Goal: Task Accomplishment & Management: Manage account settings

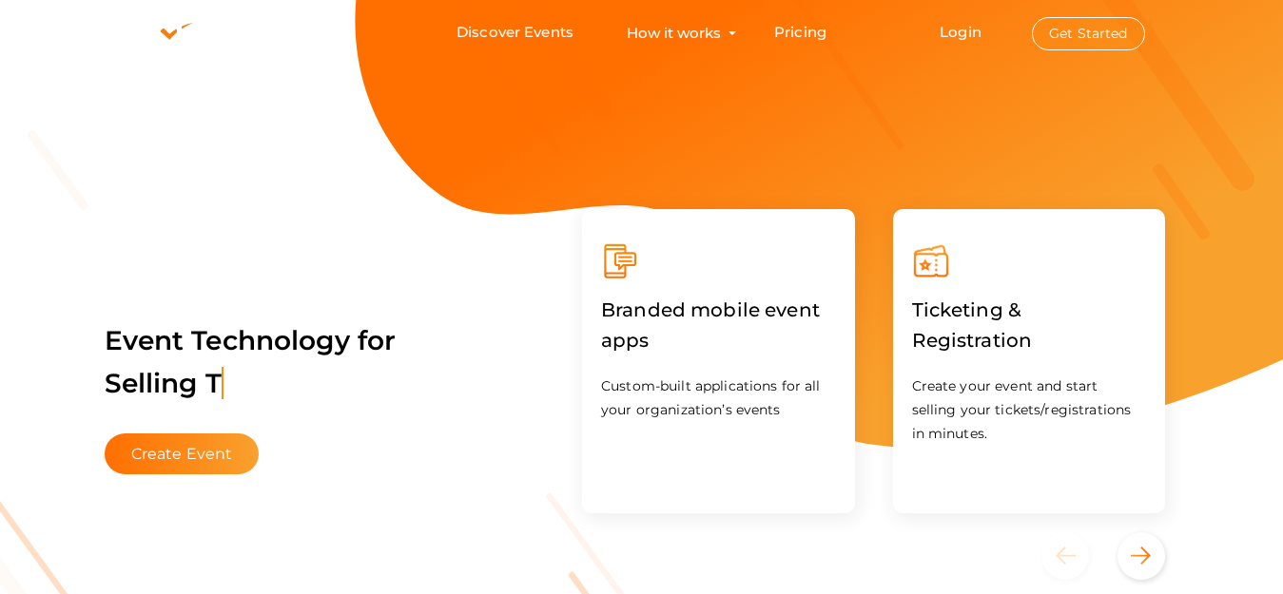
click at [1098, 38] on button "Get Started" at bounding box center [1088, 33] width 113 height 33
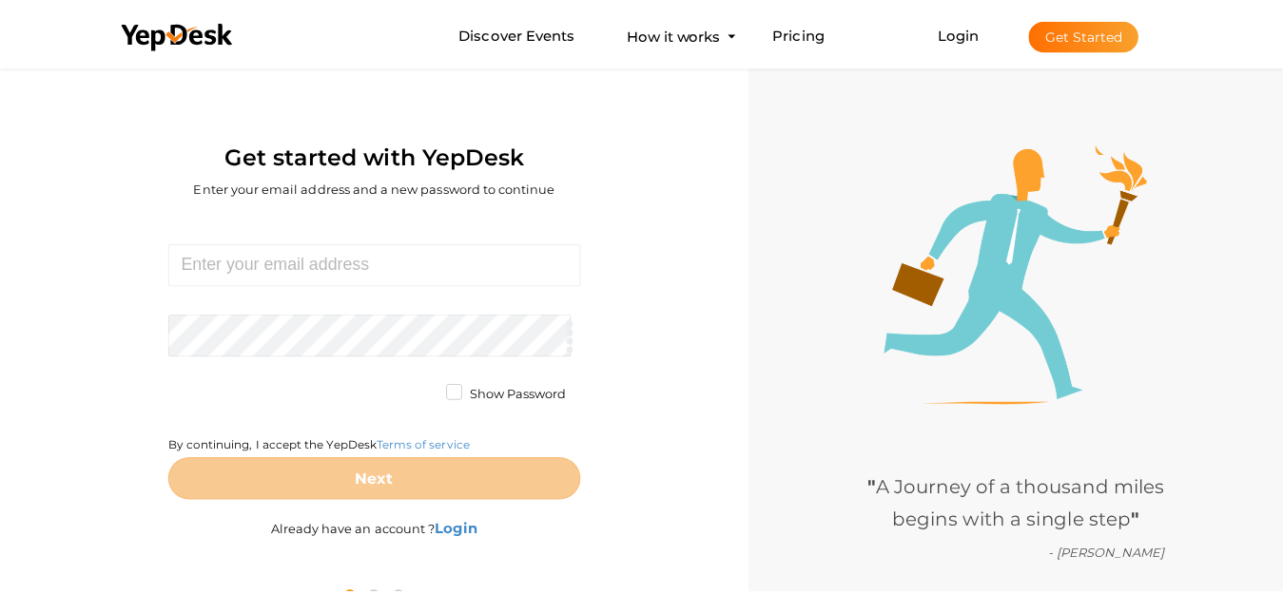
scroll to position [61, 0]
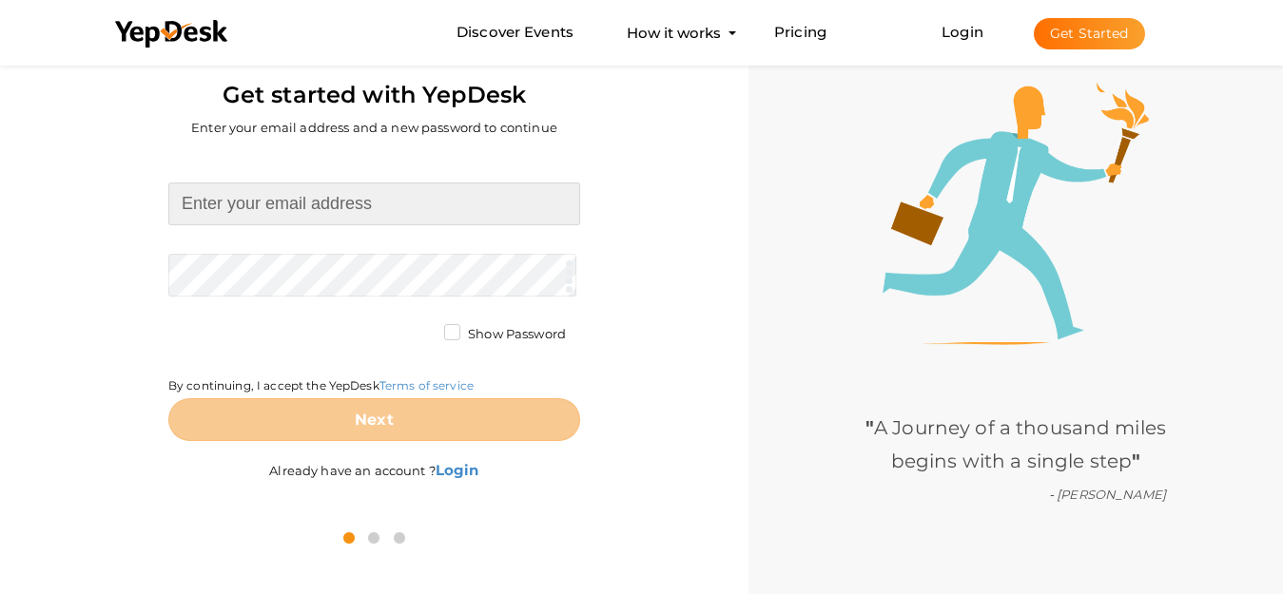
click at [374, 201] on input at bounding box center [374, 204] width 412 height 43
paste input "bakt23470@gmail.com"
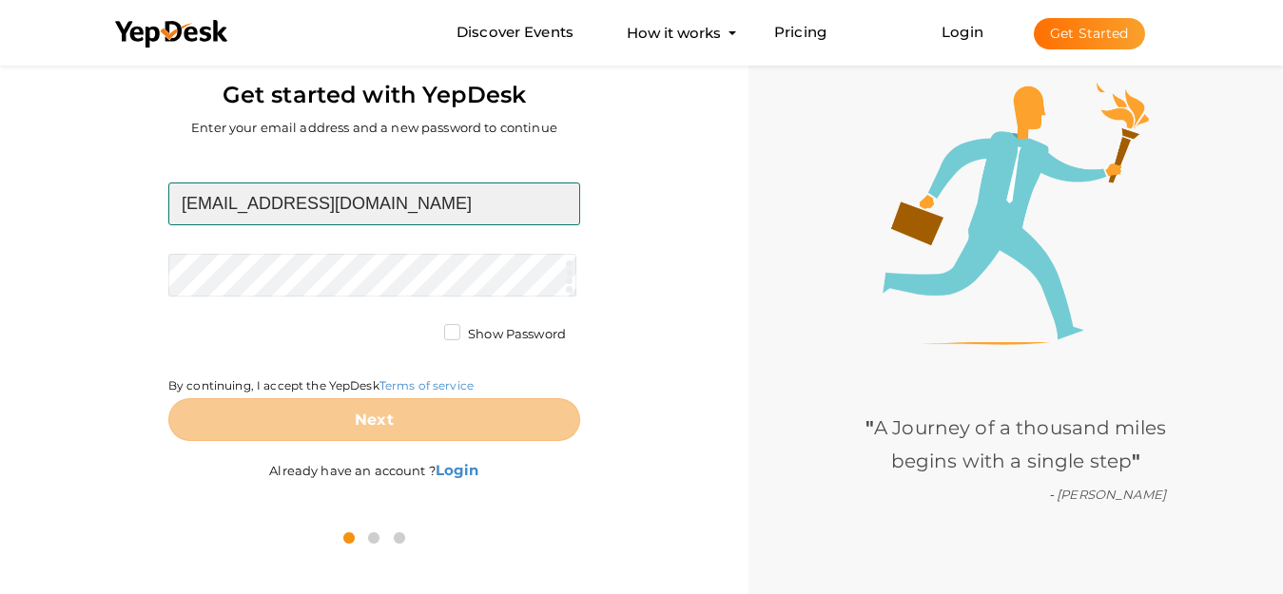
type input "bakt23470@gmail.com"
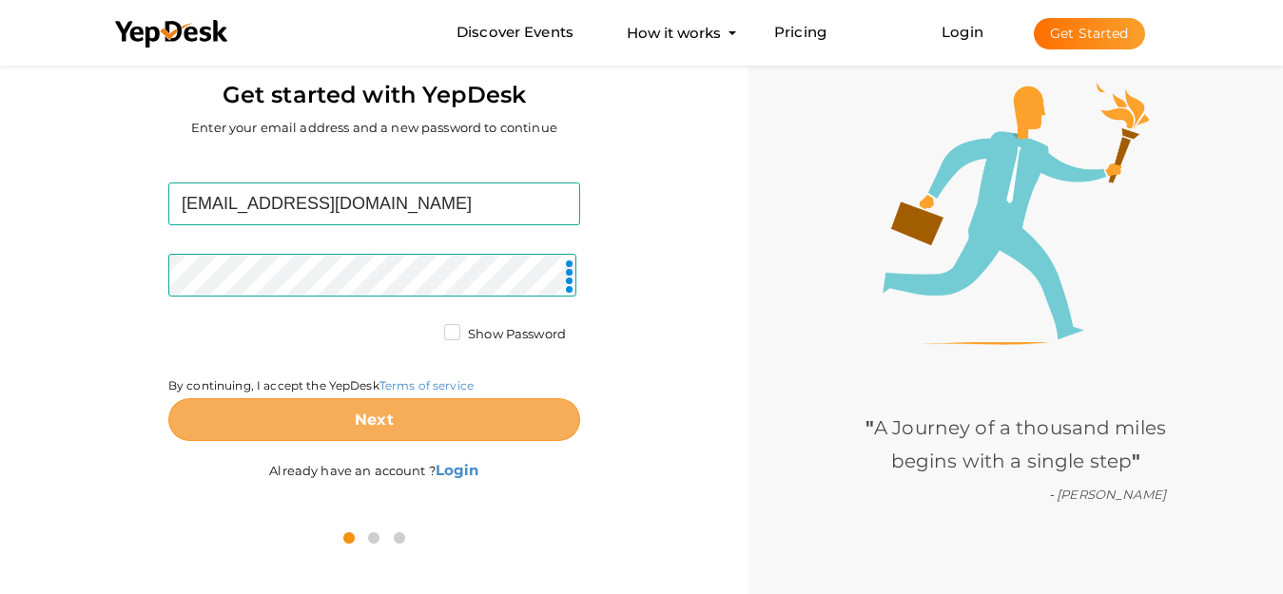
click at [439, 410] on button "Next" at bounding box center [374, 419] width 412 height 43
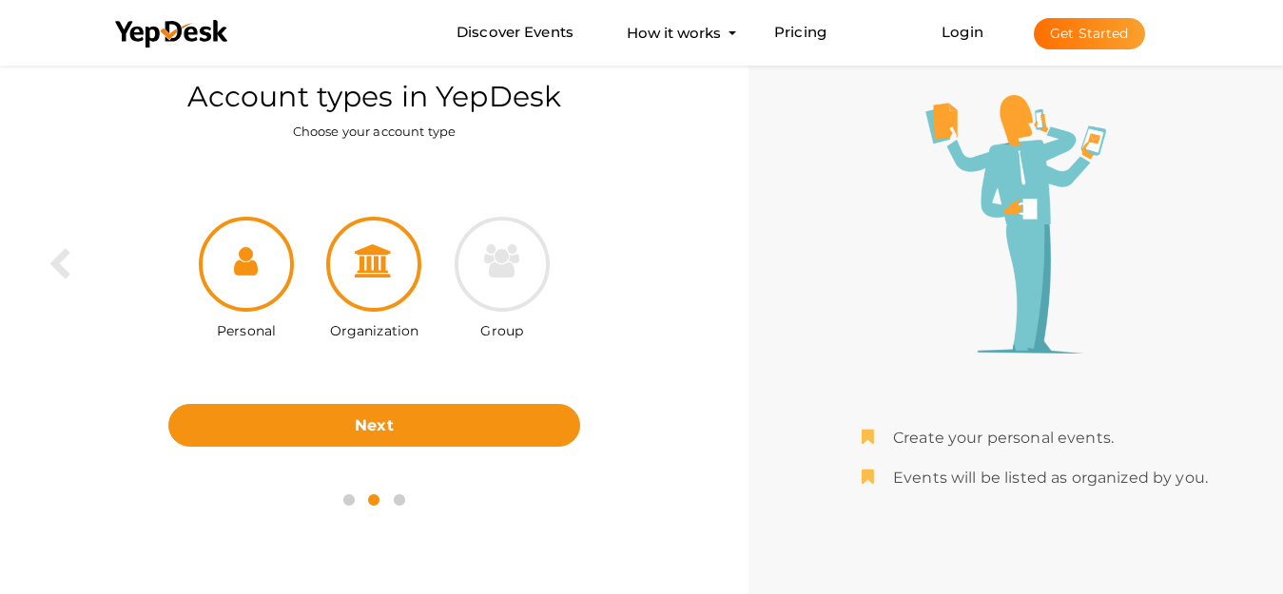
click at [355, 275] on icon at bounding box center [374, 260] width 38 height 33
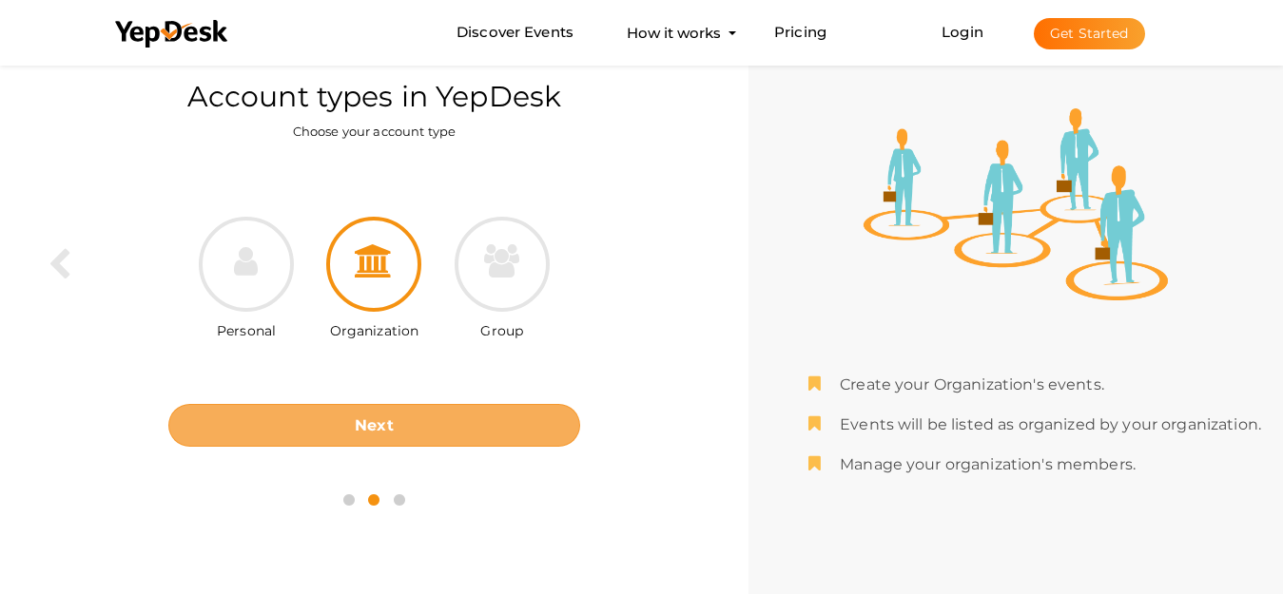
click at [406, 426] on button "Next" at bounding box center [374, 425] width 412 height 43
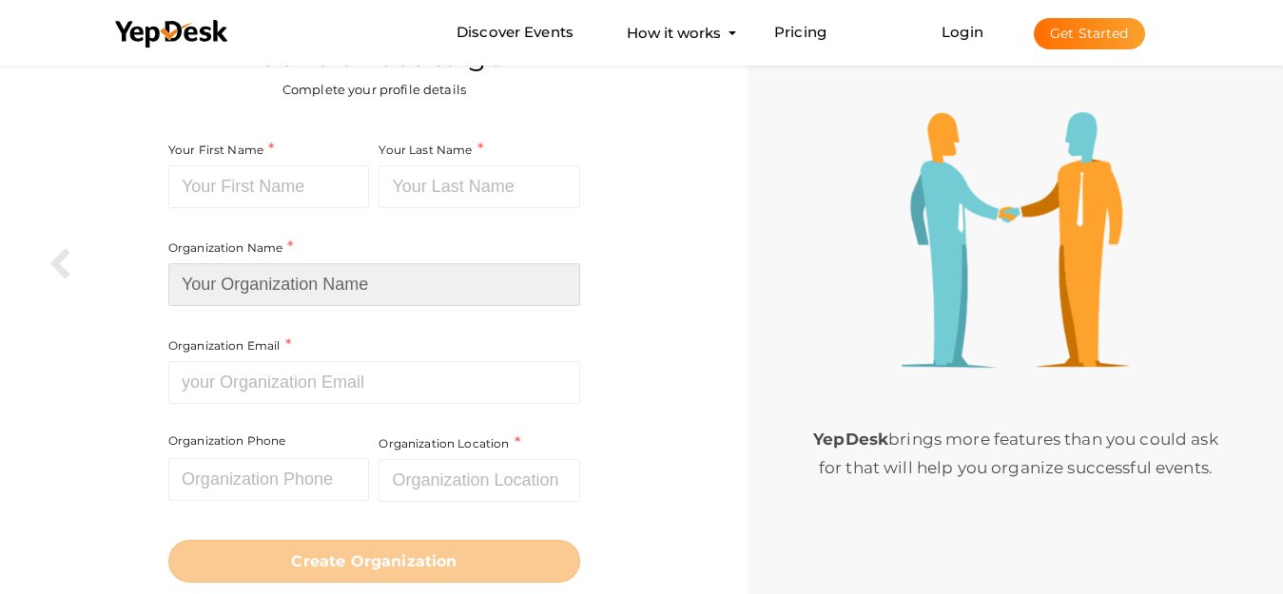
click at [379, 284] on input at bounding box center [374, 284] width 412 height 43
paste input "Clekis Law Firm"
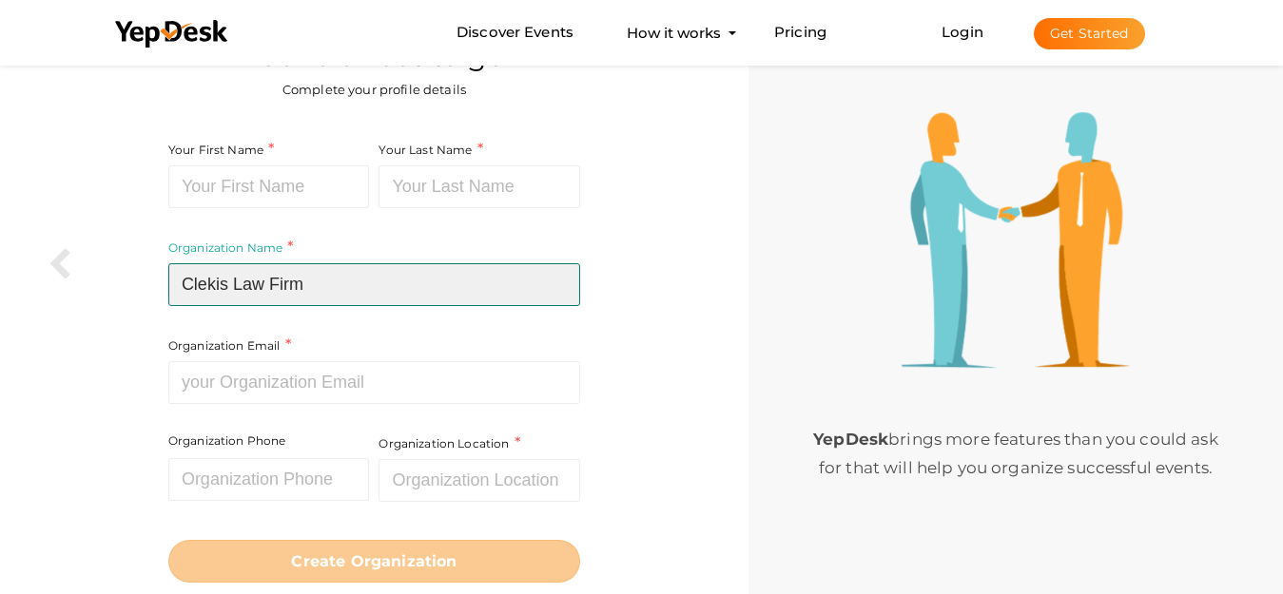
type input "Clekis Law Firm"
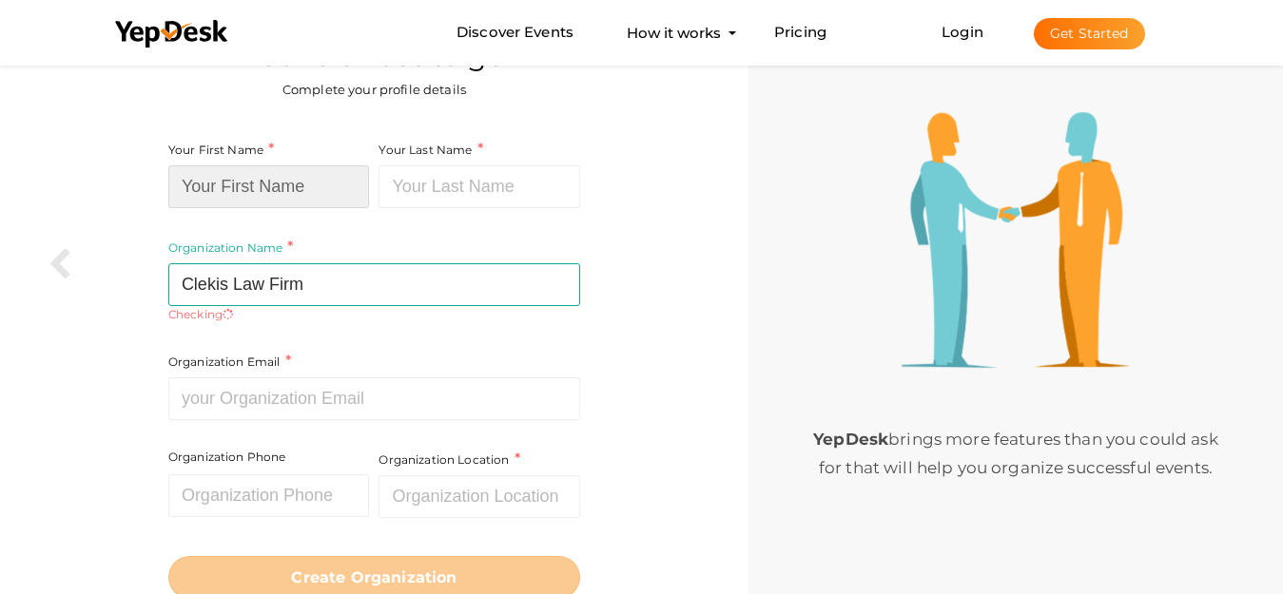
paste input "Clekis Law Firm"
click at [319, 184] on input "Clekis Law Firm" at bounding box center [269, 186] width 202 height 43
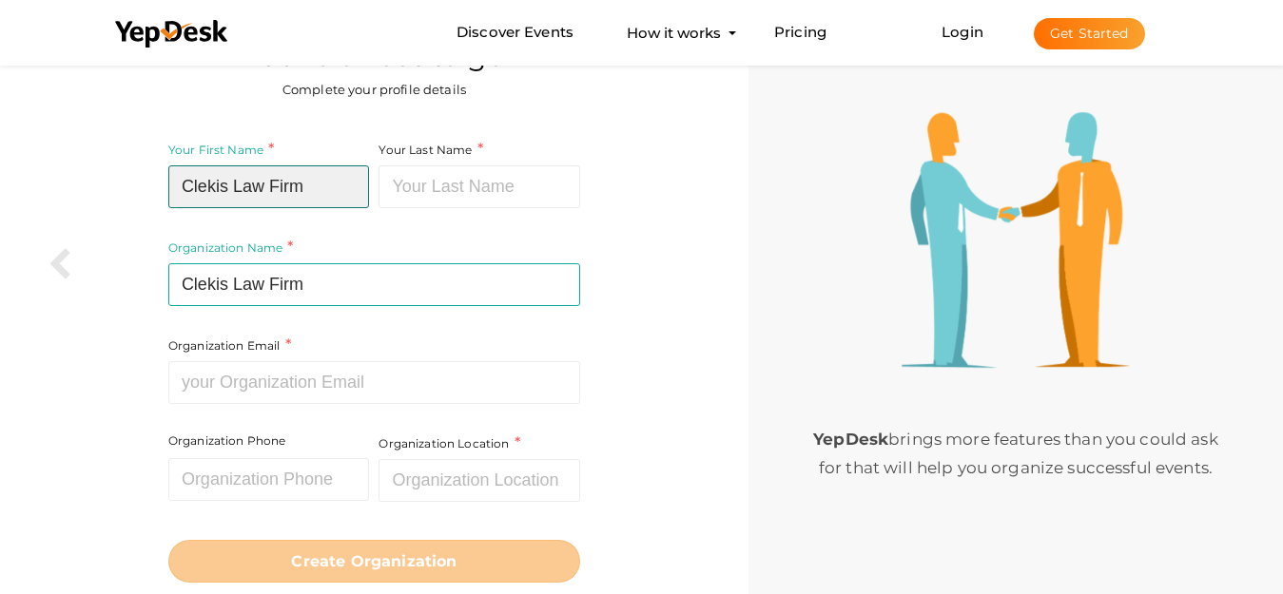
click at [322, 183] on input "Clekis Law Firm" at bounding box center [269, 186] width 202 height 43
type input "Clekis Law"
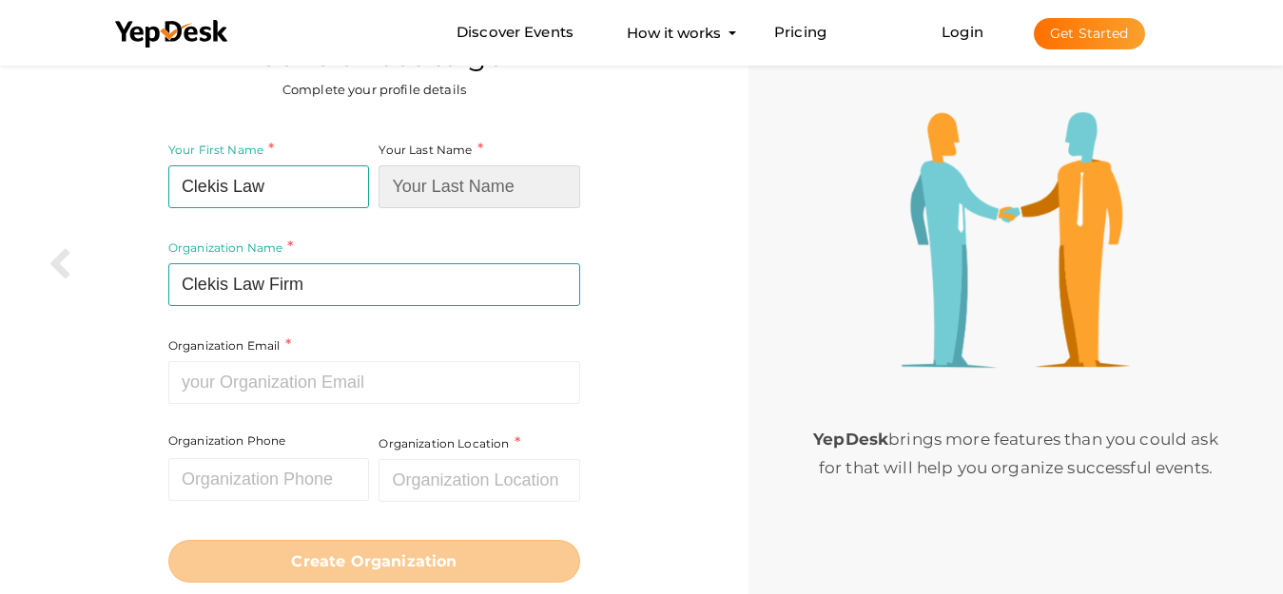
paste input "Firm"
click at [457, 183] on input "Firm" at bounding box center [479, 186] width 202 height 43
type input "Firm"
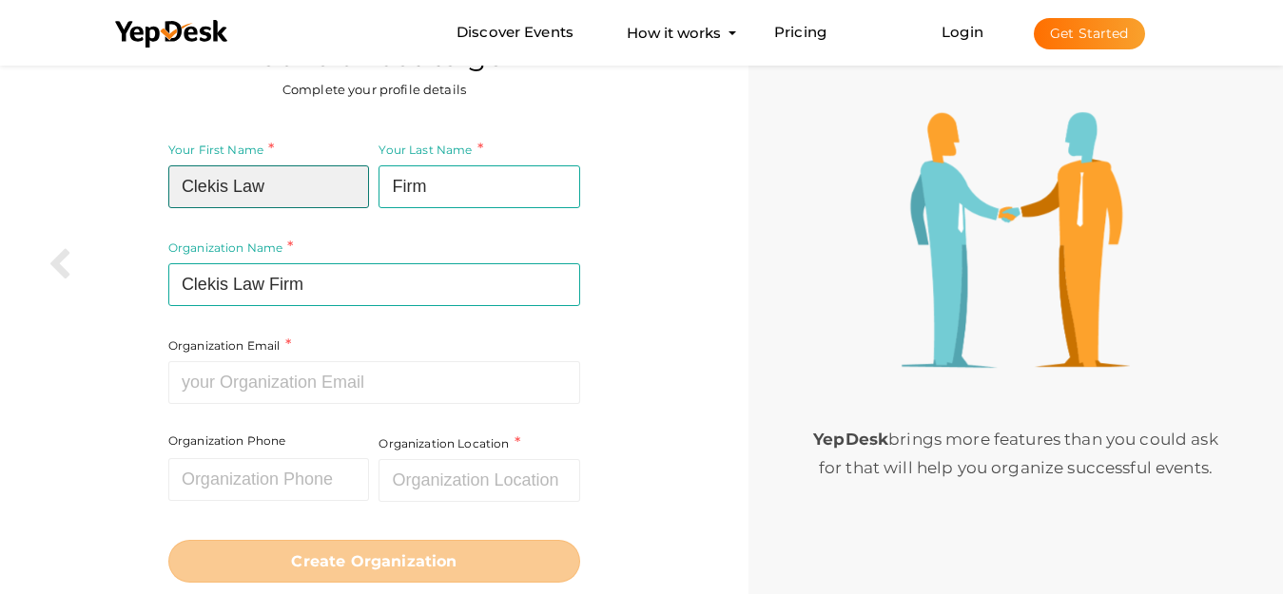
click at [329, 201] on input "Clekis Law" at bounding box center [269, 186] width 202 height 43
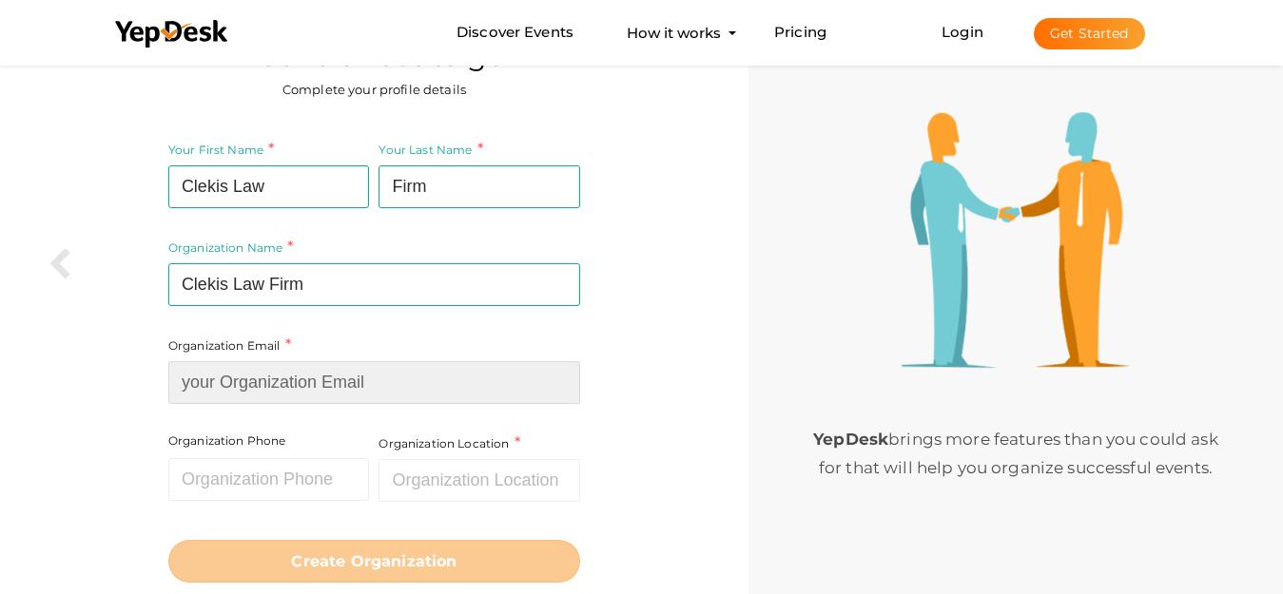
click at [291, 392] on input at bounding box center [374, 382] width 412 height 43
paste input "[EMAIL_ADDRESS][DOMAIN_NAME]"
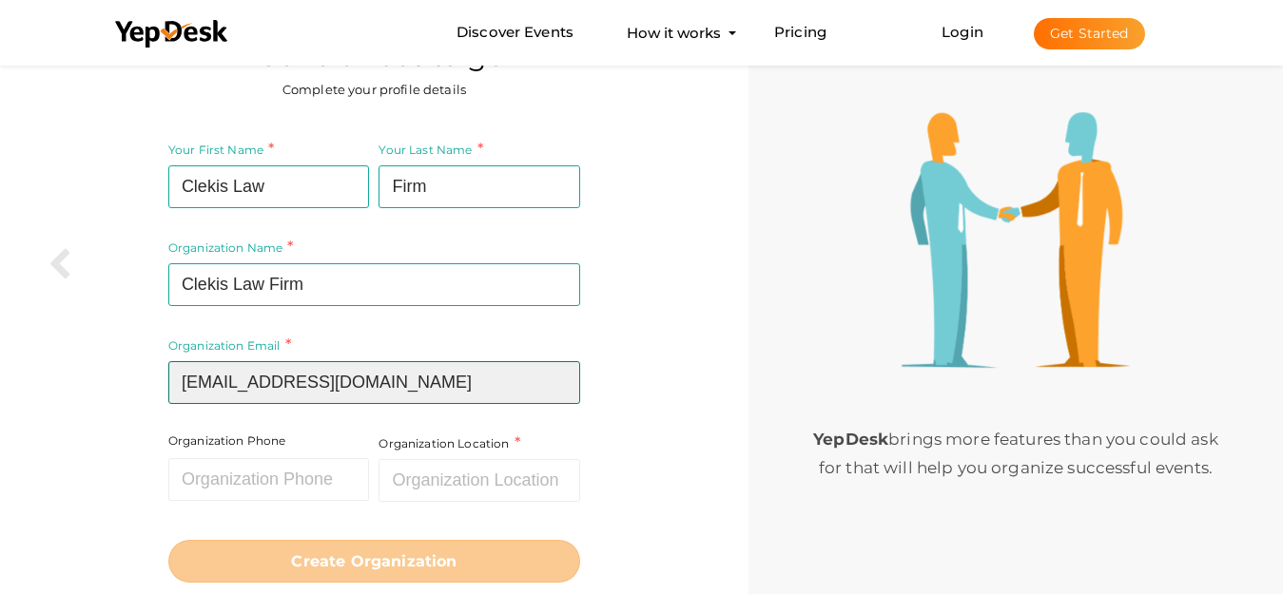
type input "[EMAIL_ADDRESS][DOMAIN_NAME]"
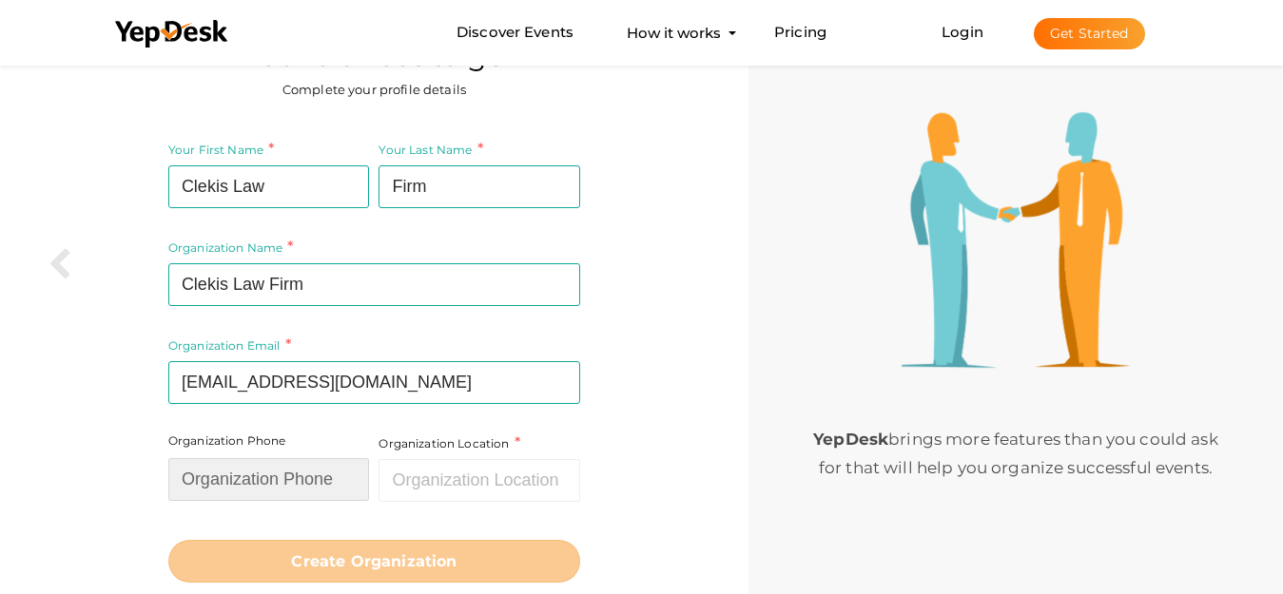
paste input "8439000000"
type input "8439000000"
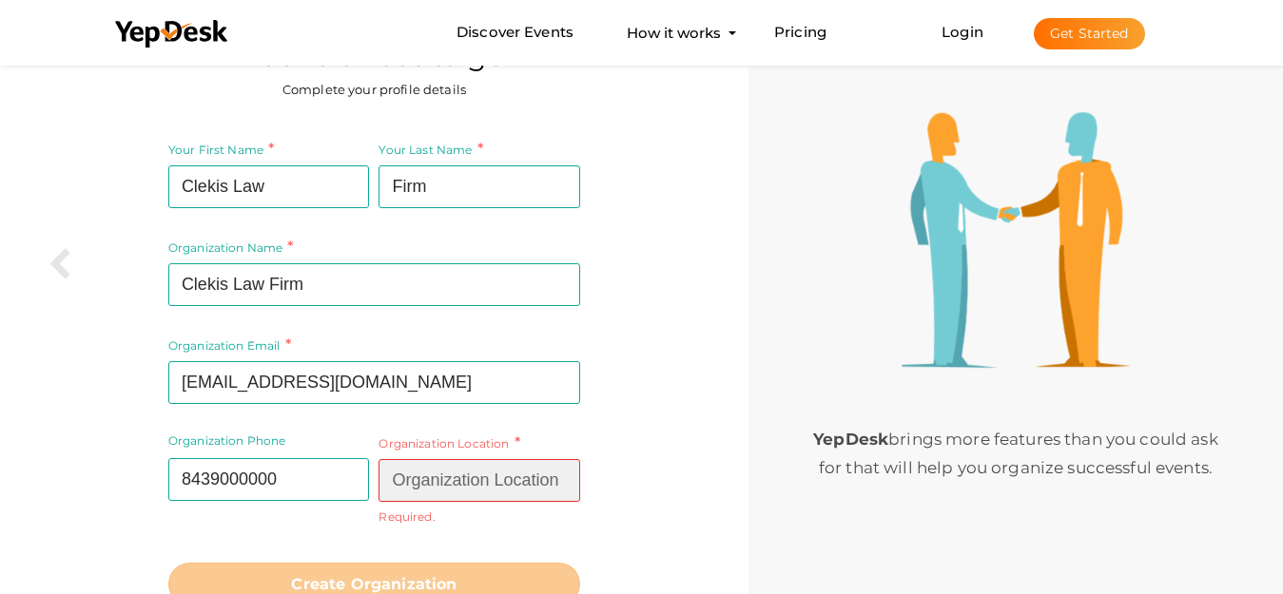
paste input "North Charleston, SC 29418"
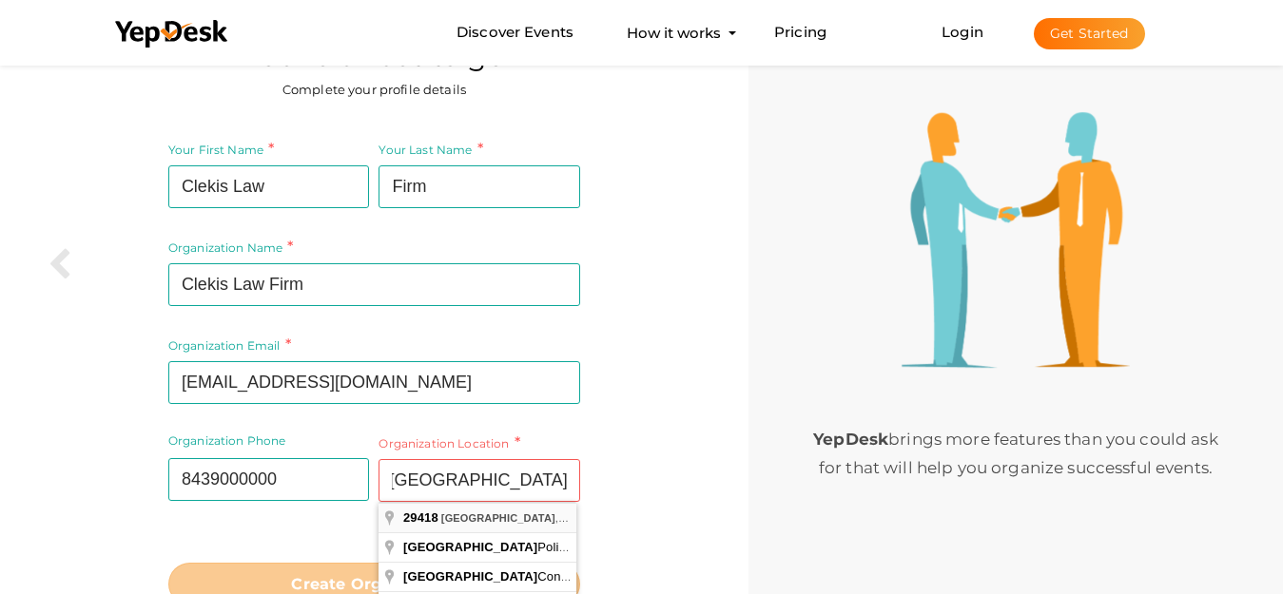
type input "[GEOGRAPHIC_DATA], [GEOGRAPHIC_DATA]"
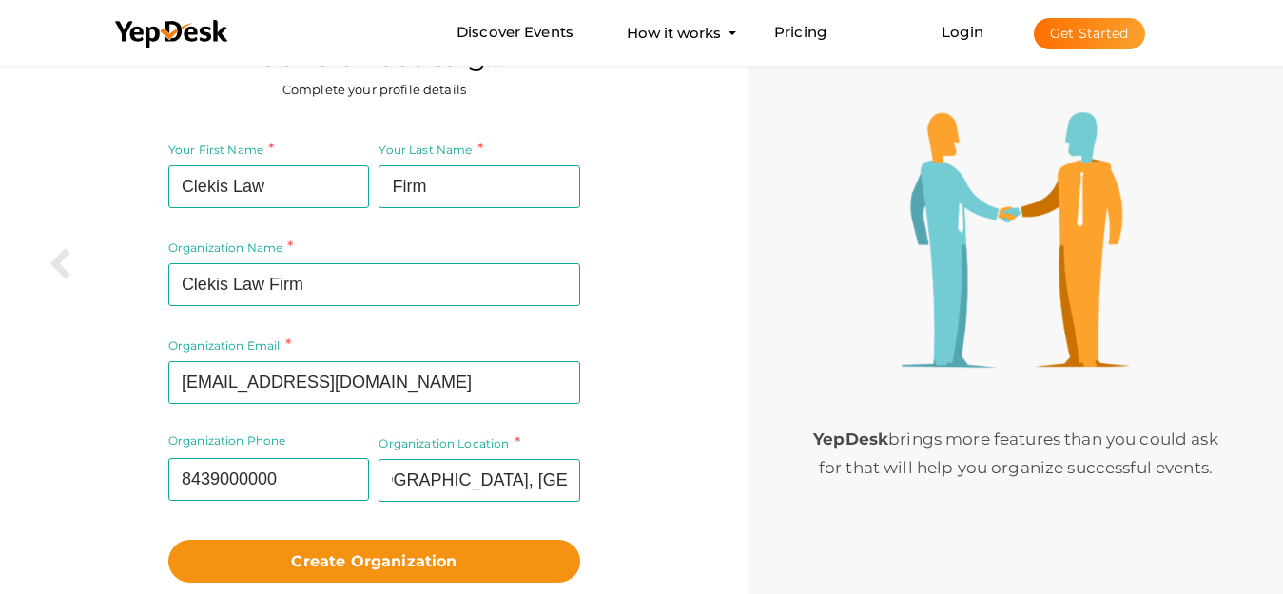
scroll to position [0, 0]
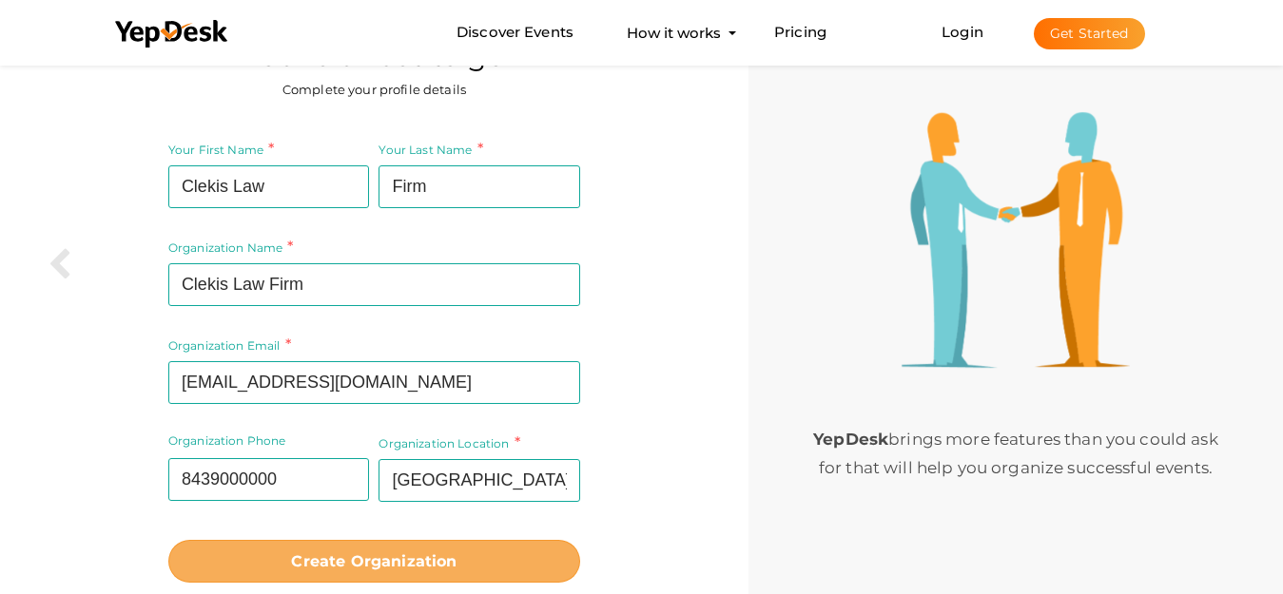
click at [424, 557] on b "Create Organization" at bounding box center [373, 561] width 165 height 18
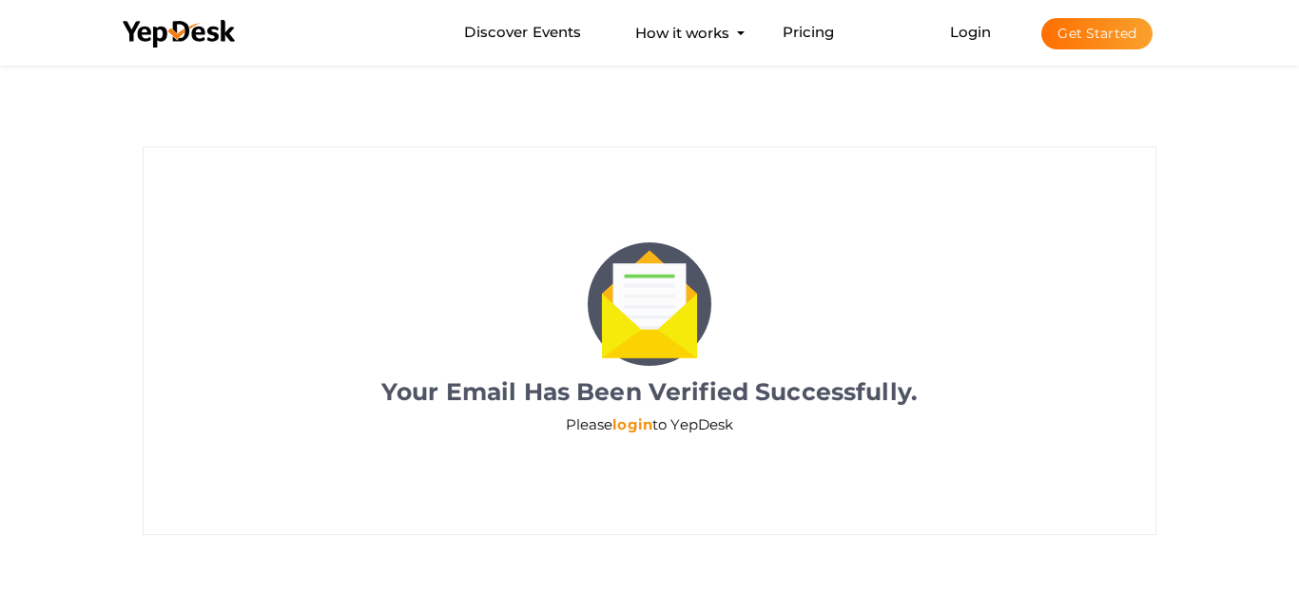
click at [626, 424] on link "login" at bounding box center [632, 425] width 40 height 18
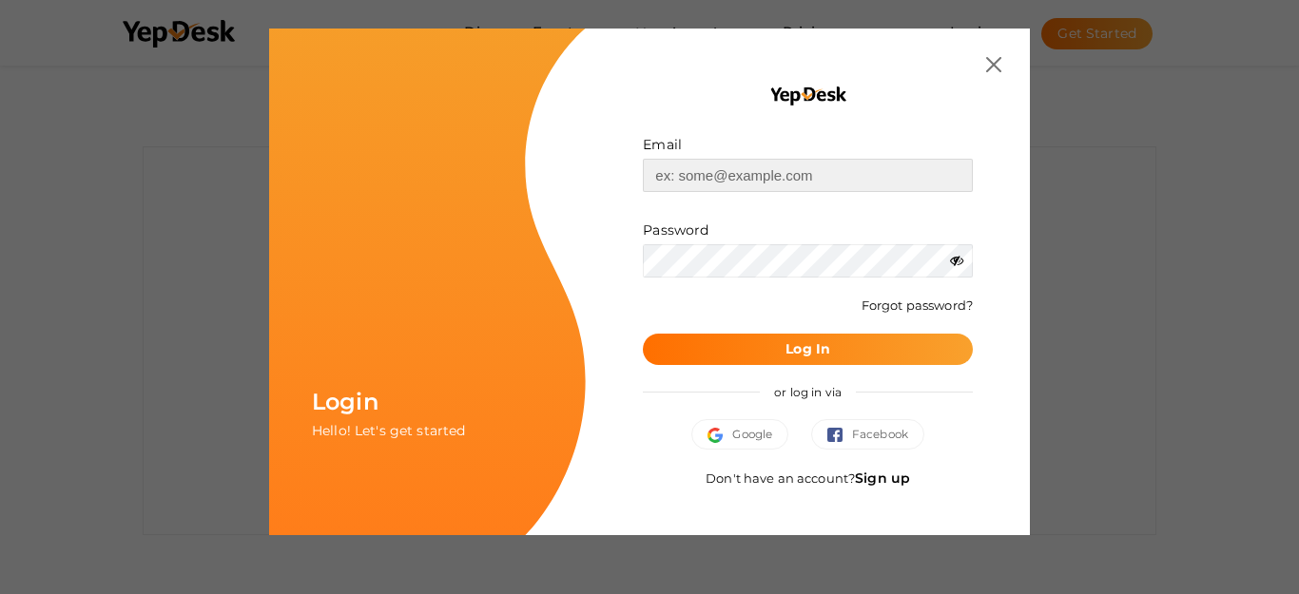
click at [737, 185] on input "text" at bounding box center [808, 175] width 330 height 33
paste input "bakt23470@gmail.com"
type input "bakt23470@gmail.com"
click at [803, 359] on button "Log In" at bounding box center [808, 349] width 330 height 31
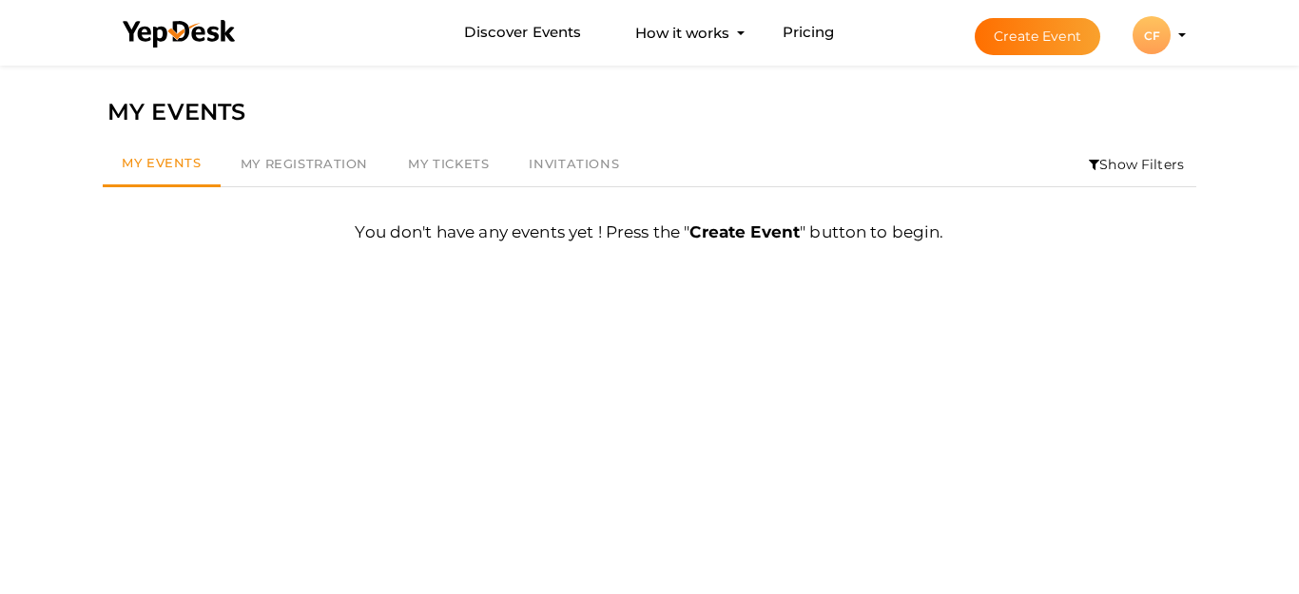
scroll to position [61, 0]
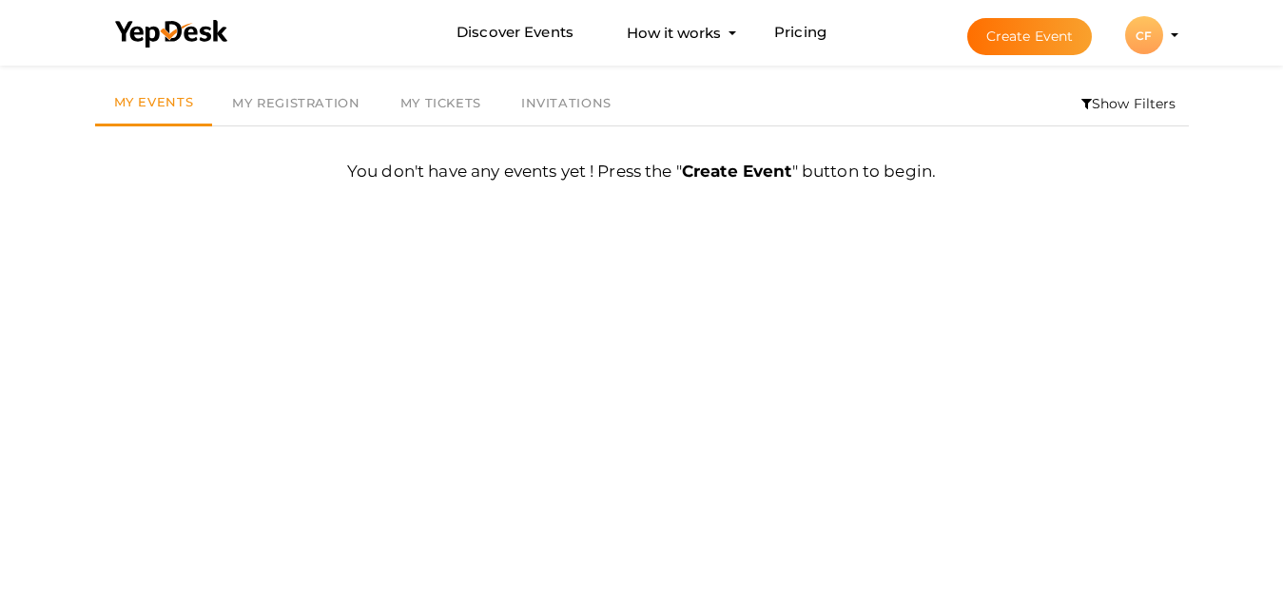
click at [1142, 36] on div "CF" at bounding box center [1144, 35] width 38 height 38
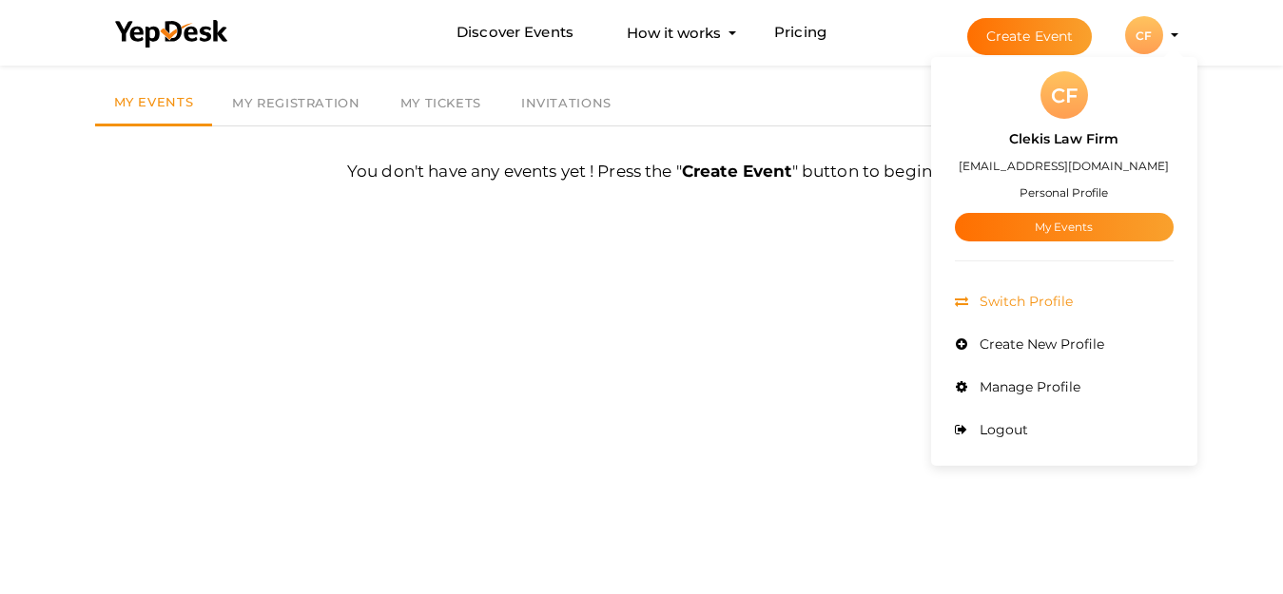
click at [1039, 299] on span "Switch Profile" at bounding box center [1024, 301] width 98 height 17
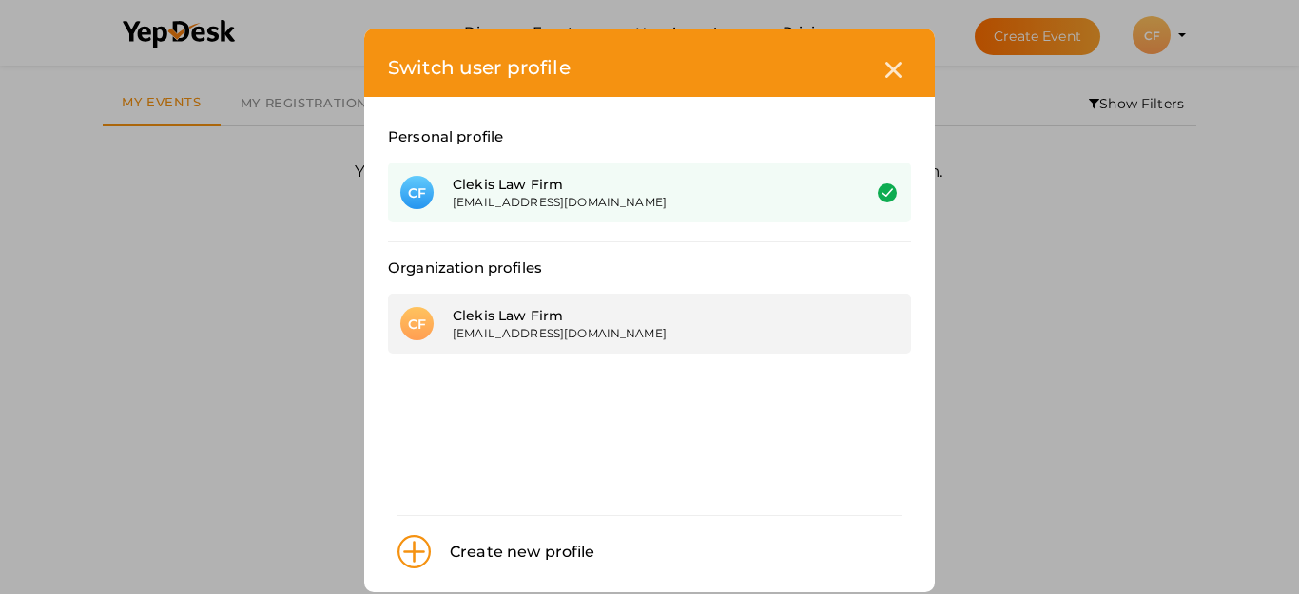
click at [547, 312] on div "Clekis Law Firm" at bounding box center [642, 315] width 379 height 19
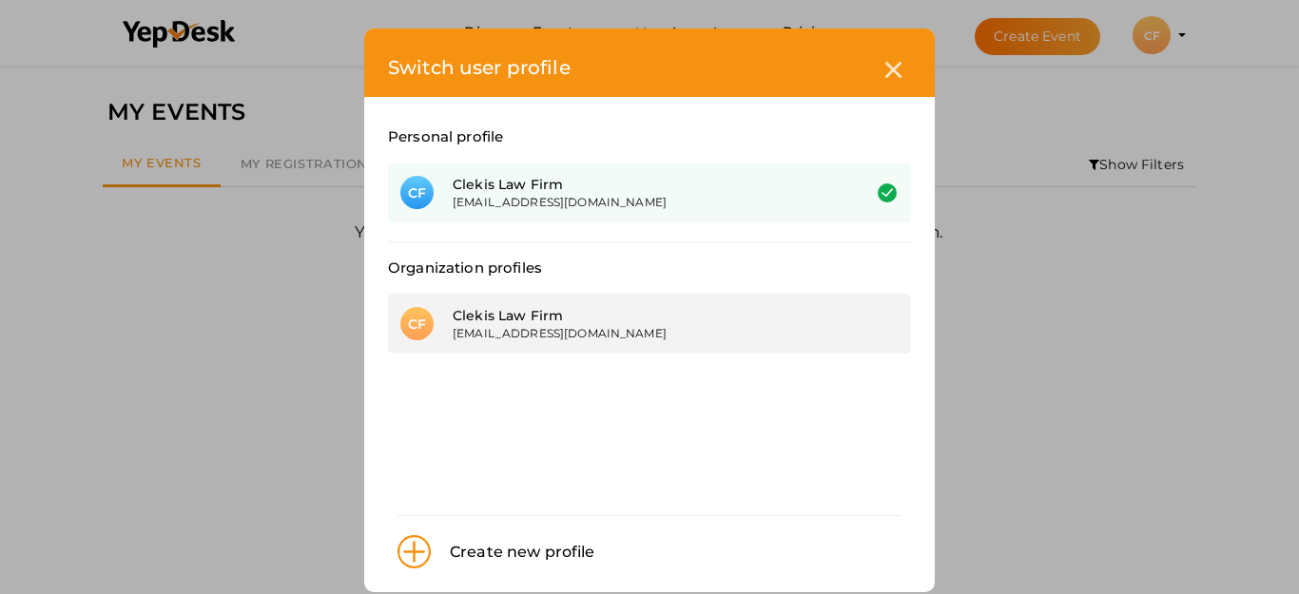
click at [718, 322] on div "Clekis Law Firm" at bounding box center [642, 315] width 379 height 19
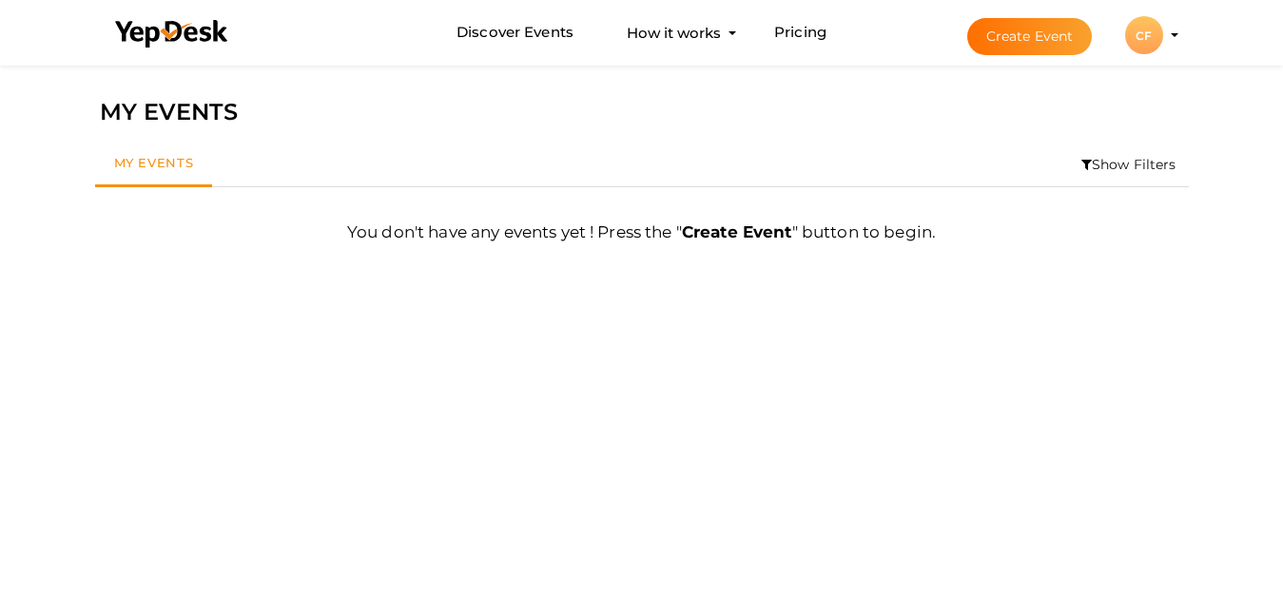
click at [1130, 49] on button "CF [PERSON_NAME] Law Firm [EMAIL_ADDRESS][DOMAIN_NAME] Organization Profile My …" at bounding box center [1143, 35] width 49 height 40
click at [1152, 48] on div "CF" at bounding box center [1144, 35] width 38 height 38
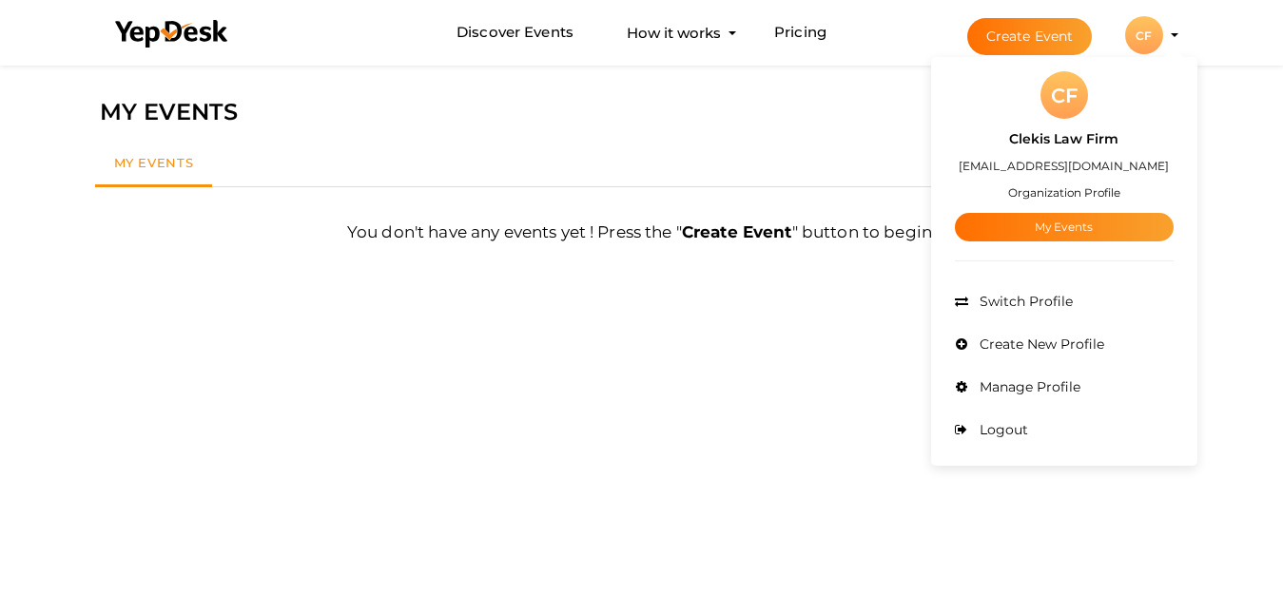
drag, startPoint x: 1065, startPoint y: 339, endPoint x: 1156, endPoint y: 435, distance: 132.5
click at [1156, 441] on ul "Admin Switch Profile Create New Profile Manage Profile Logout" at bounding box center [1064, 366] width 219 height 171
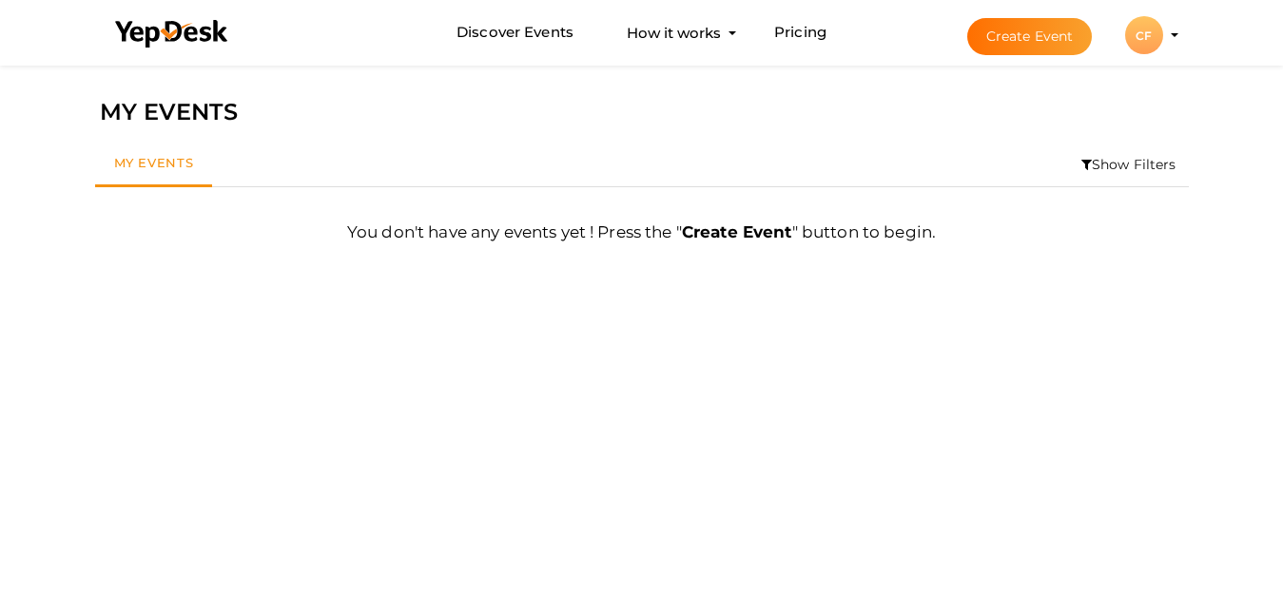
click at [1137, 20] on div "CF" at bounding box center [1144, 35] width 38 height 38
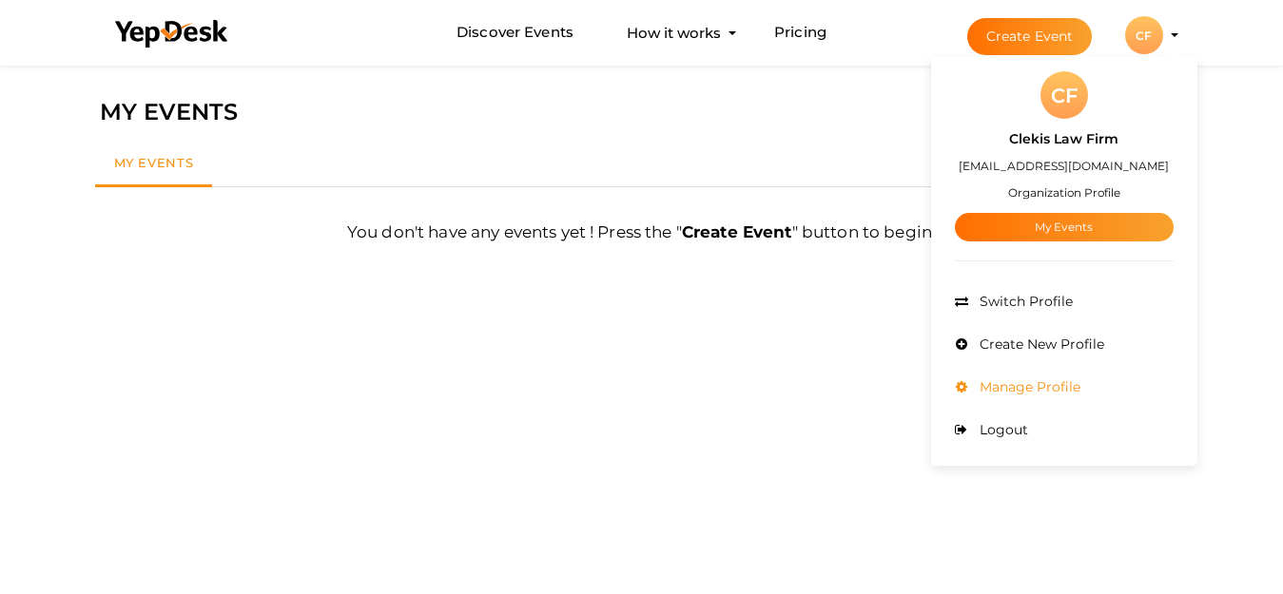
click at [1046, 390] on span "Manage Profile" at bounding box center [1028, 386] width 106 height 17
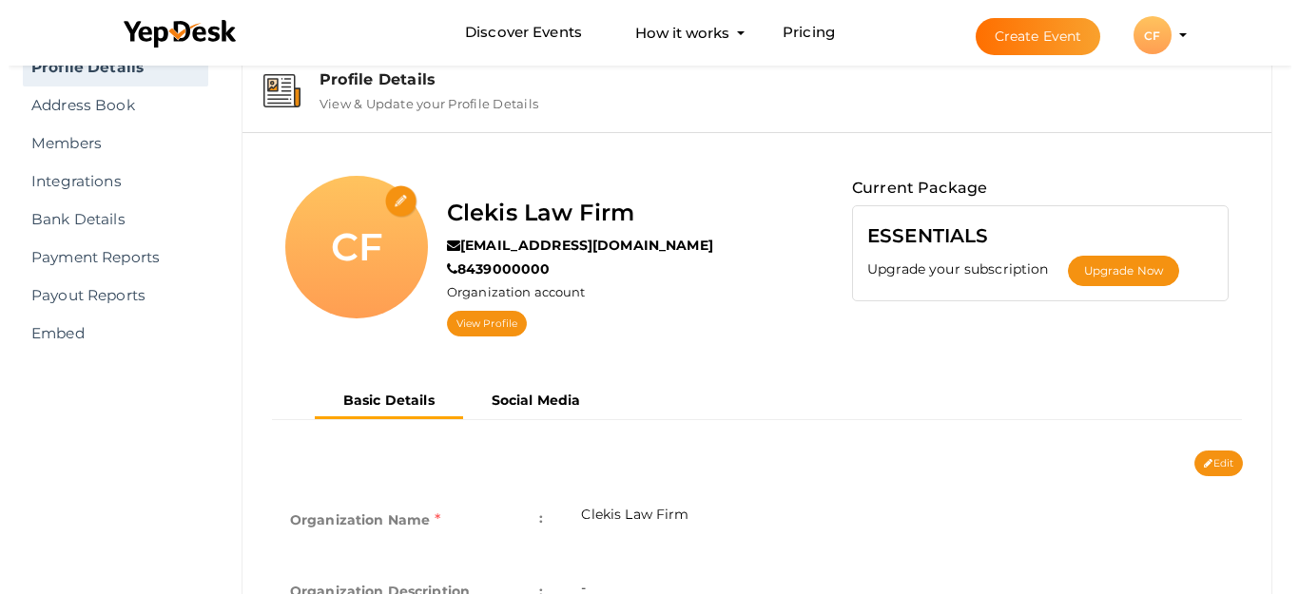
scroll to position [61, 0]
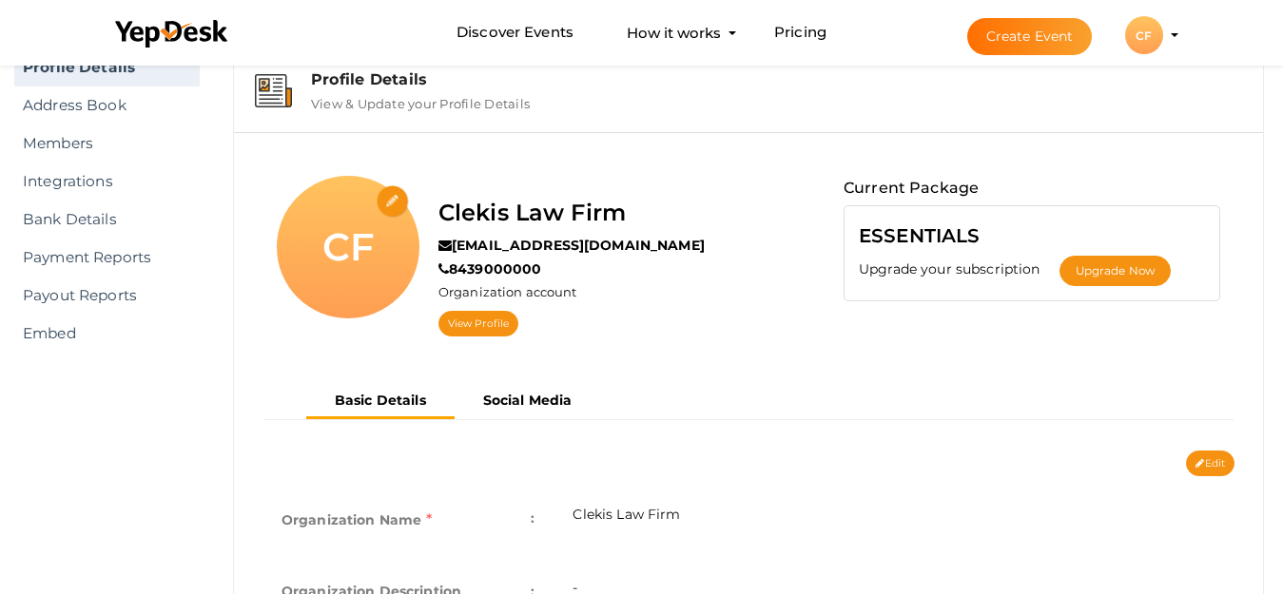
click at [395, 211] on input "file" at bounding box center [393, 201] width 33 height 33
type input "C:\fakepath\400x400.png"
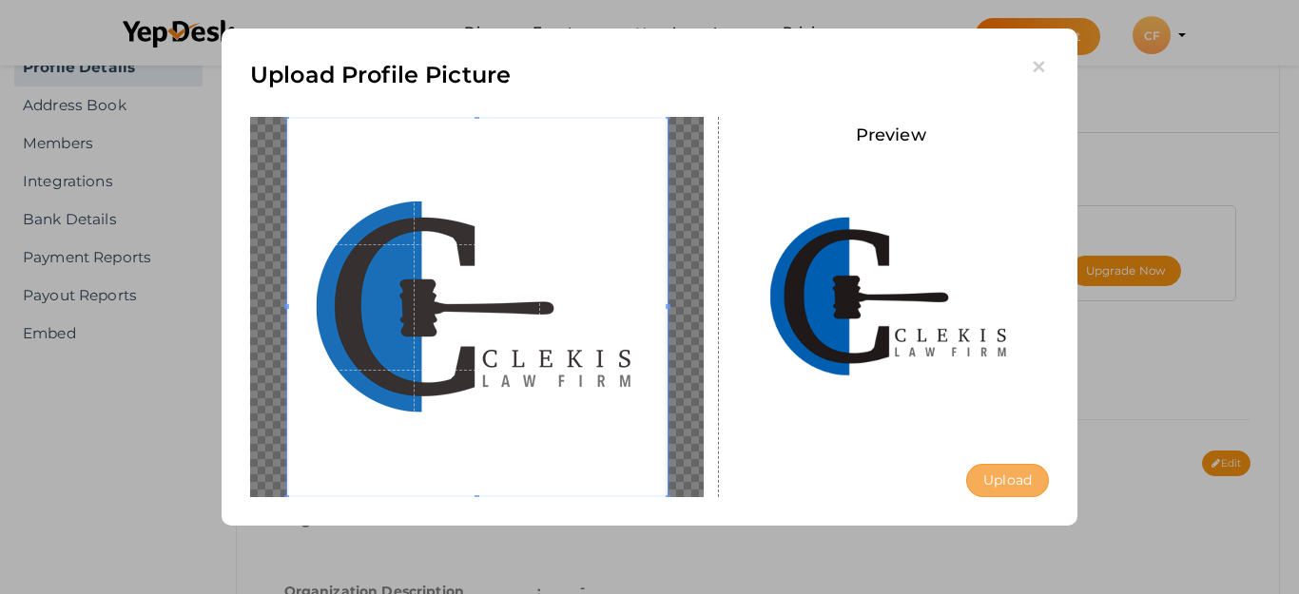
click at [1006, 490] on button "Upload" at bounding box center [1007, 480] width 83 height 33
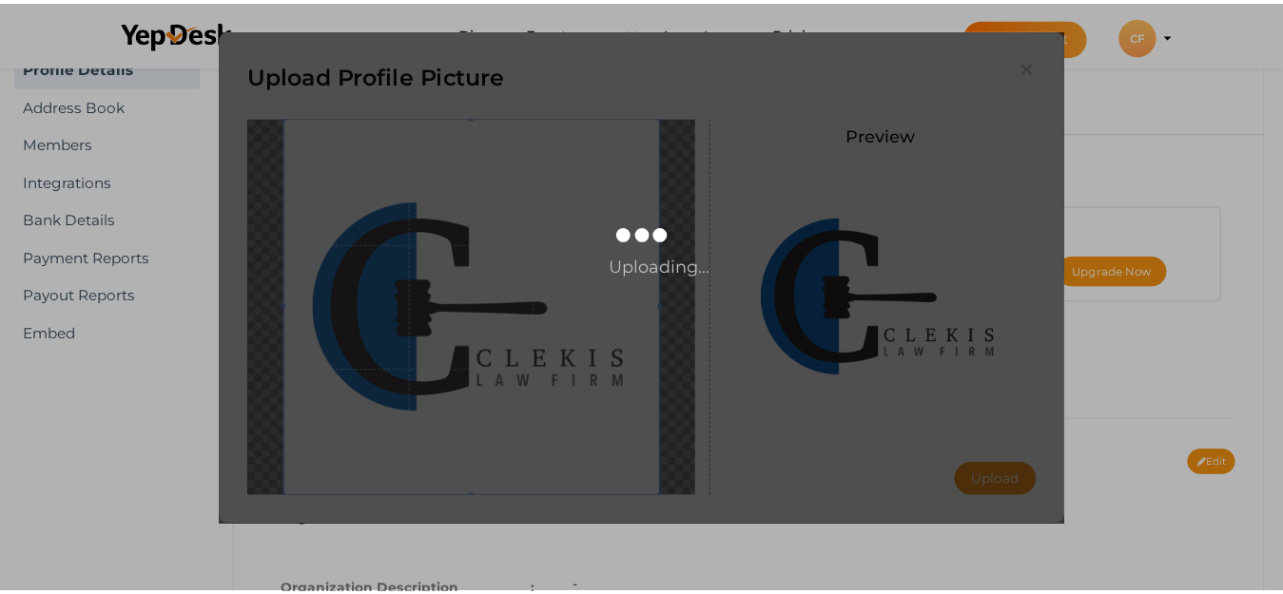
scroll to position [0, 0]
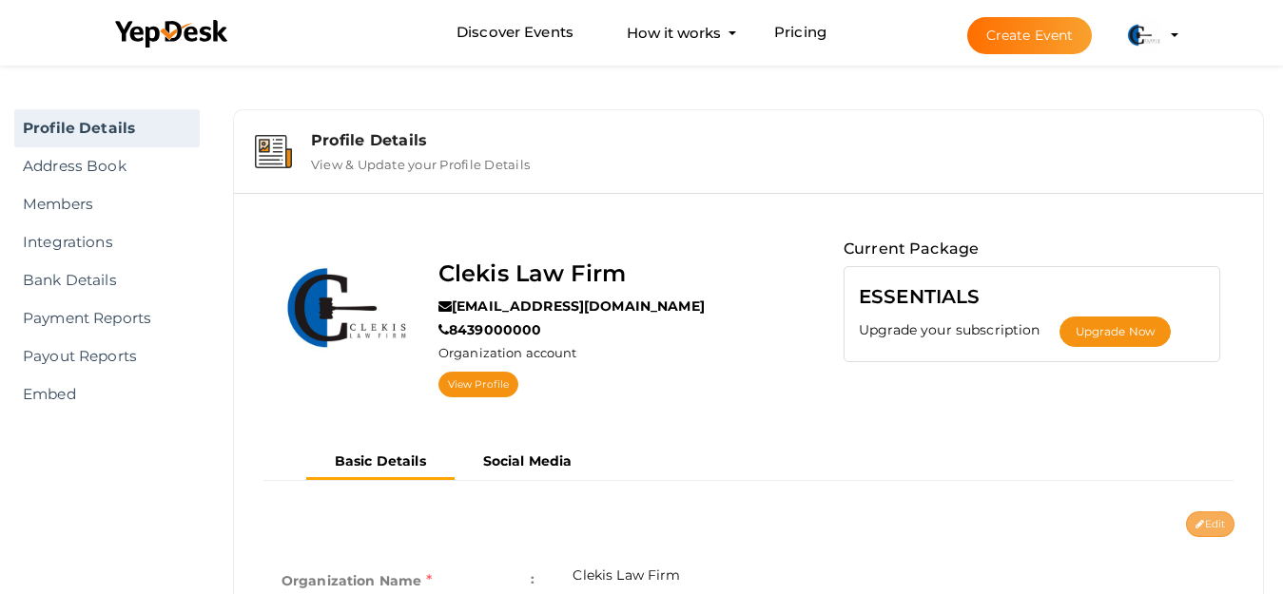
click at [1218, 525] on button "Edit" at bounding box center [1210, 525] width 48 height 26
type input "Clekis Law Firm"
type input "[EMAIL_ADDRESS][DOMAIN_NAME]"
type input "8439000000"
select select "9"
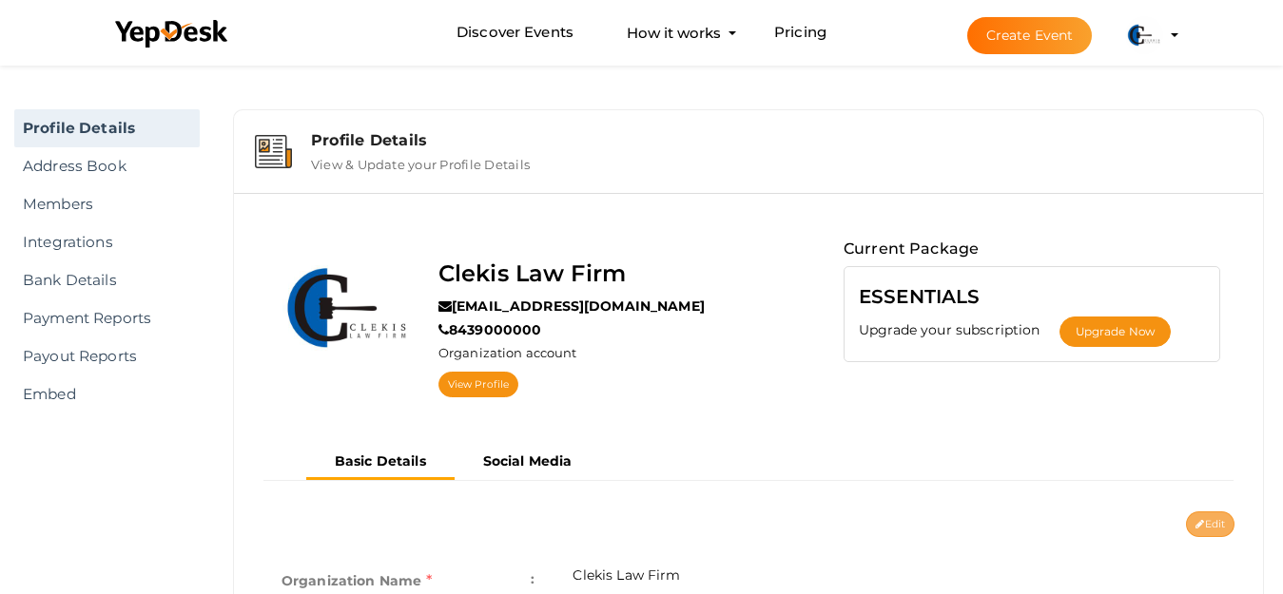
type input "[GEOGRAPHIC_DATA], [GEOGRAPHIC_DATA]"
type input "Clekis Law Firm1"
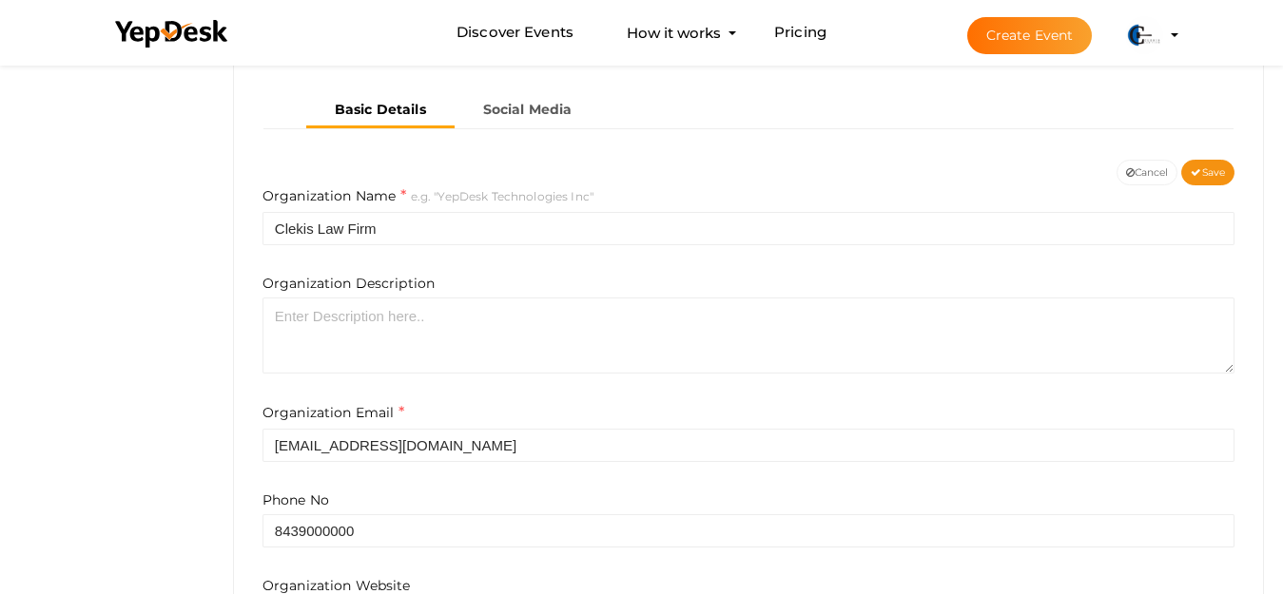
scroll to position [475, 0]
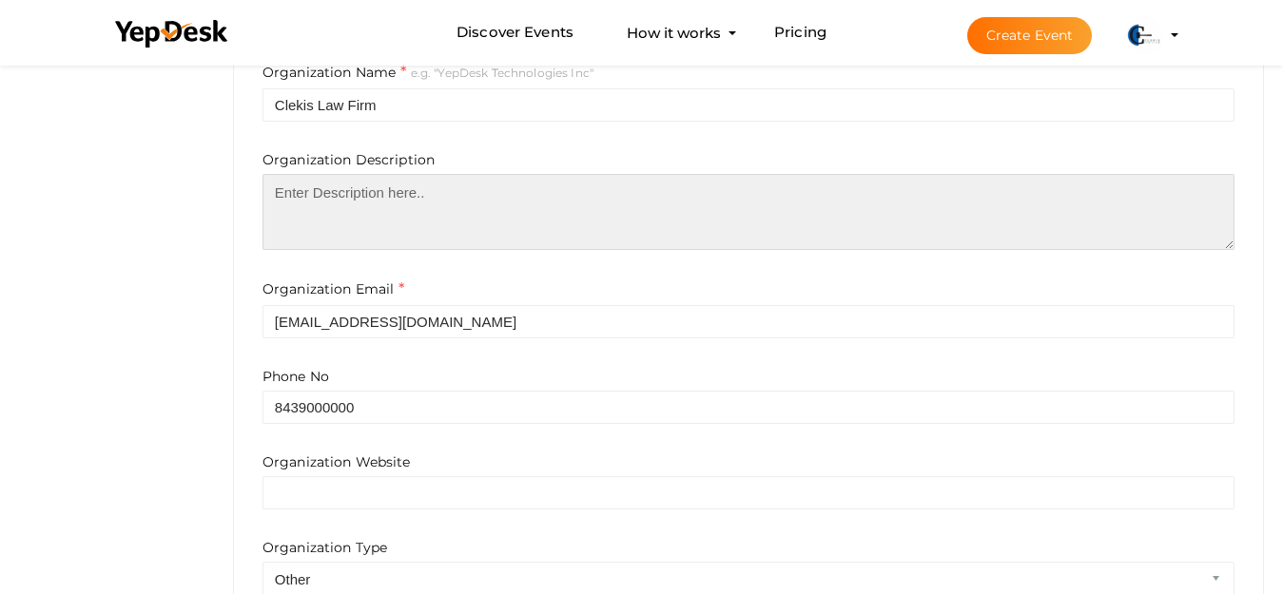
click at [475, 179] on textarea at bounding box center [748, 212] width 972 height 76
paste textarea "At <a href="https://www.clekis.com/">The Clekis Law Firm</a>, we combine over 3…"
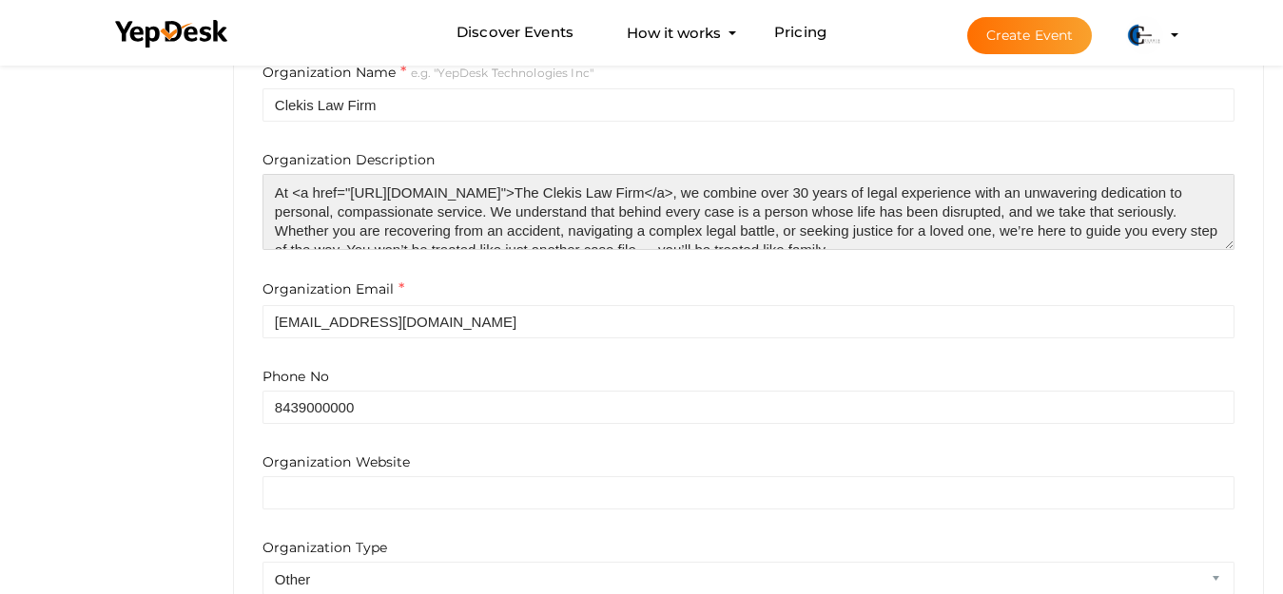
scroll to position [28, 0]
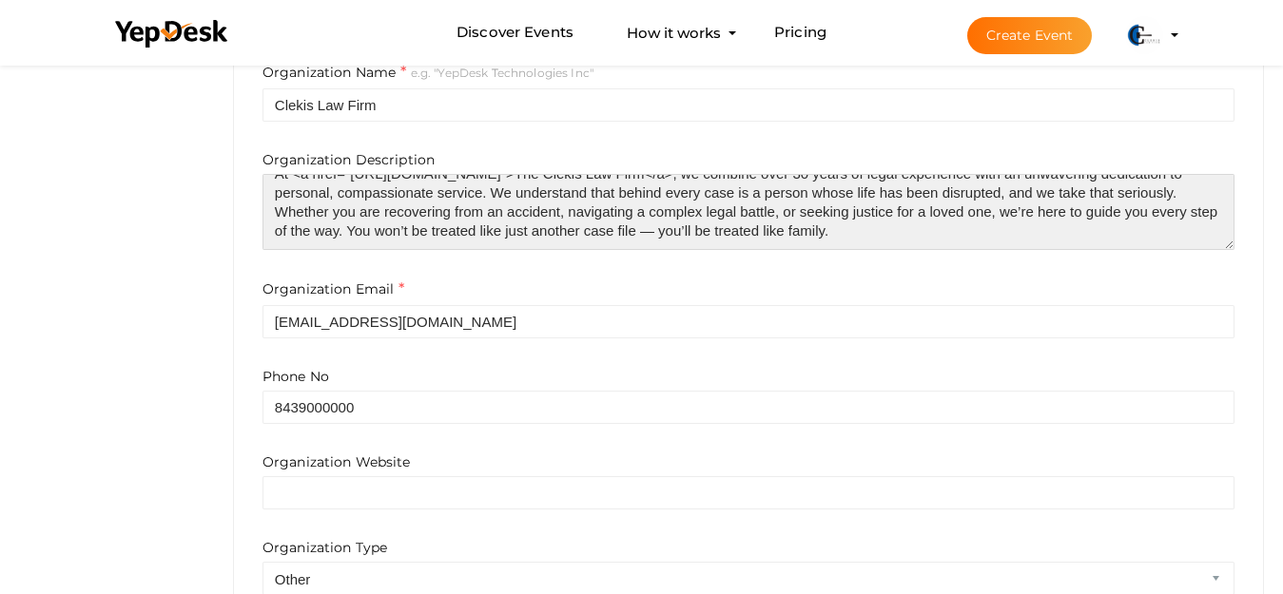
type textarea "At <a href="https://www.clekis.com/">The Clekis Law Firm</a>, we combine over 3…"
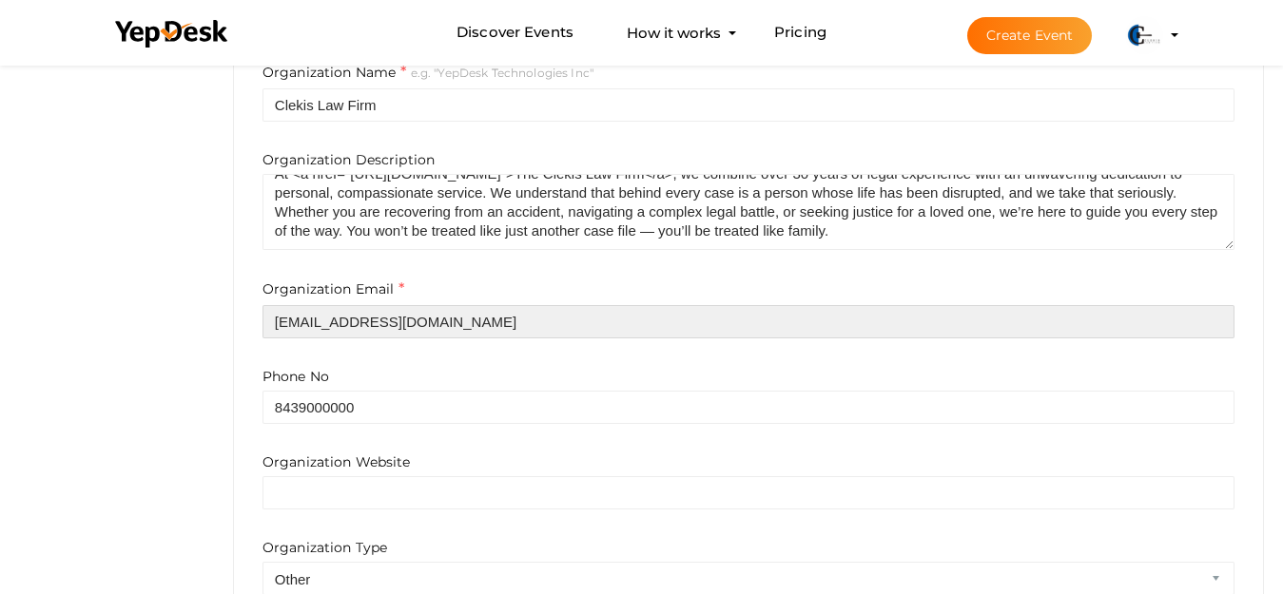
click at [535, 323] on input "[EMAIL_ADDRESS][DOMAIN_NAME]" at bounding box center [748, 321] width 972 height 33
paste input "Clekislaw"
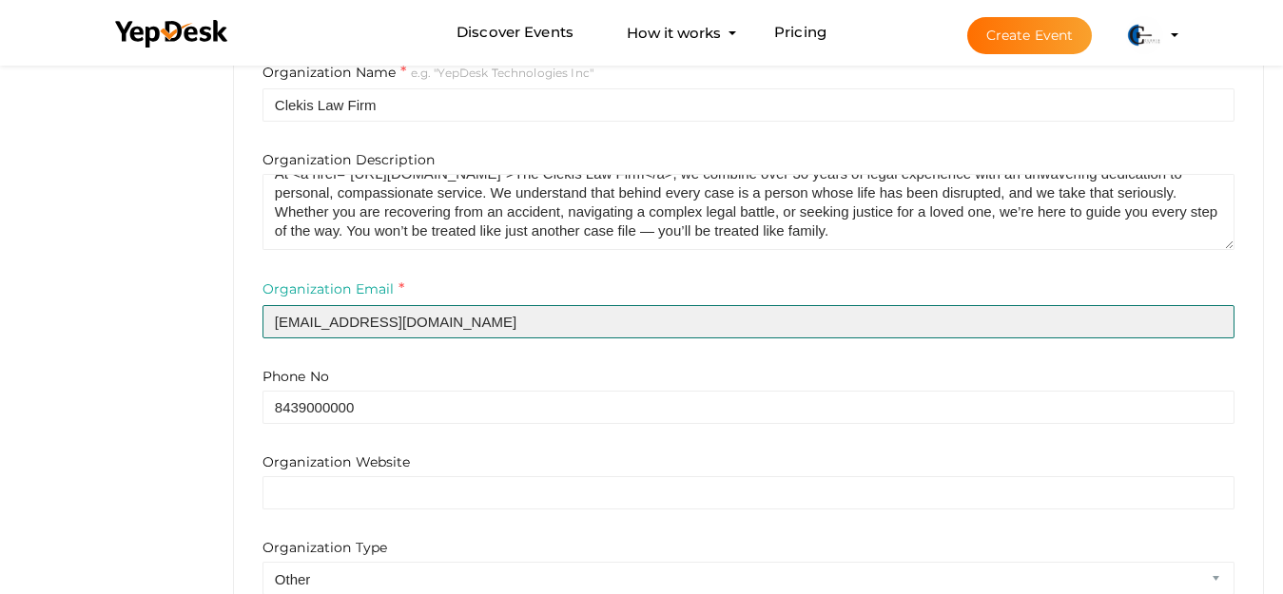
type input "[EMAIL_ADDRESS][DOMAIN_NAME]"
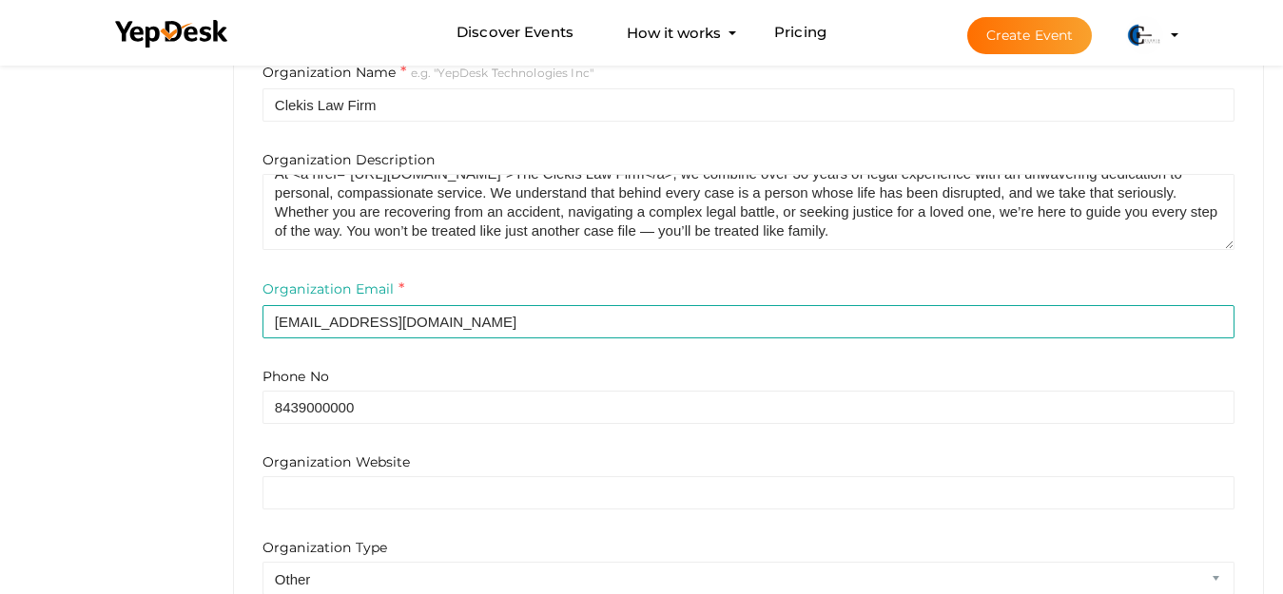
click at [502, 284] on div "Organization Email Clekislaw@gmail.com" at bounding box center [748, 309] width 972 height 60
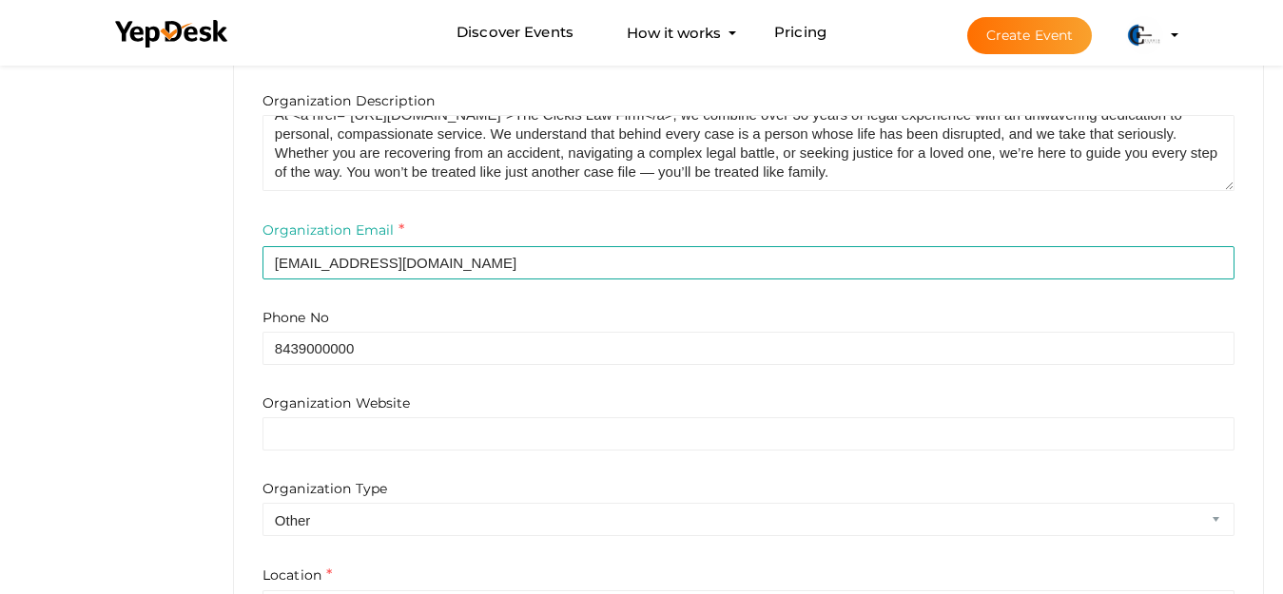
scroll to position [760, 0]
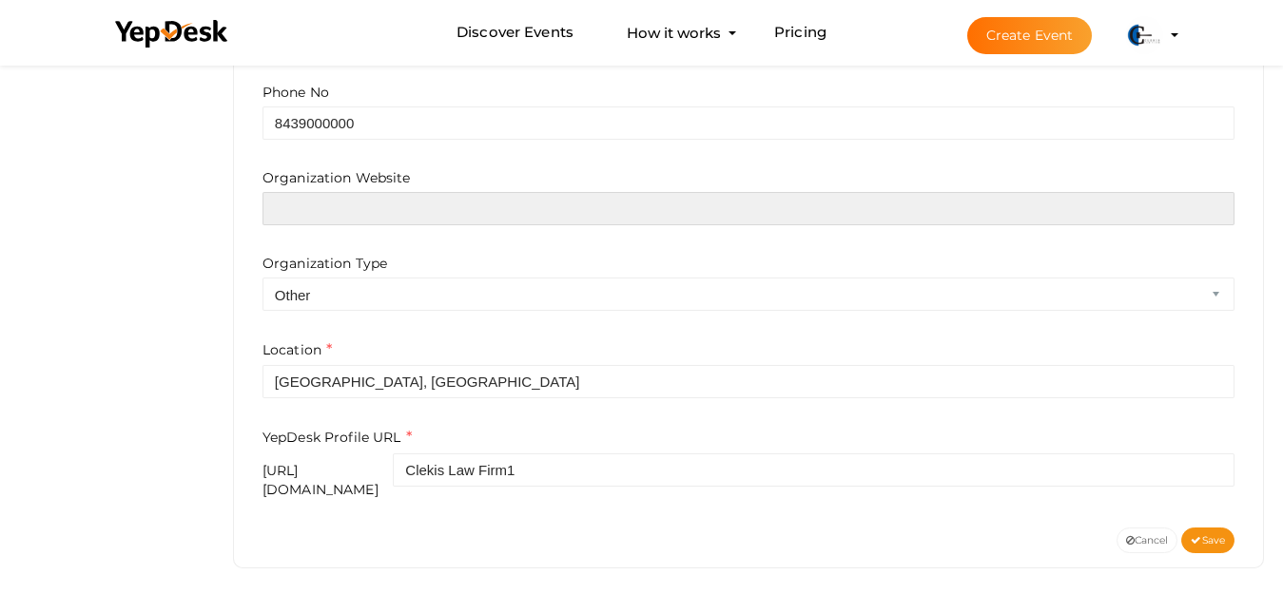
click at [445, 200] on input "text" at bounding box center [748, 208] width 972 height 33
paste input "https://www.clekis.com/"
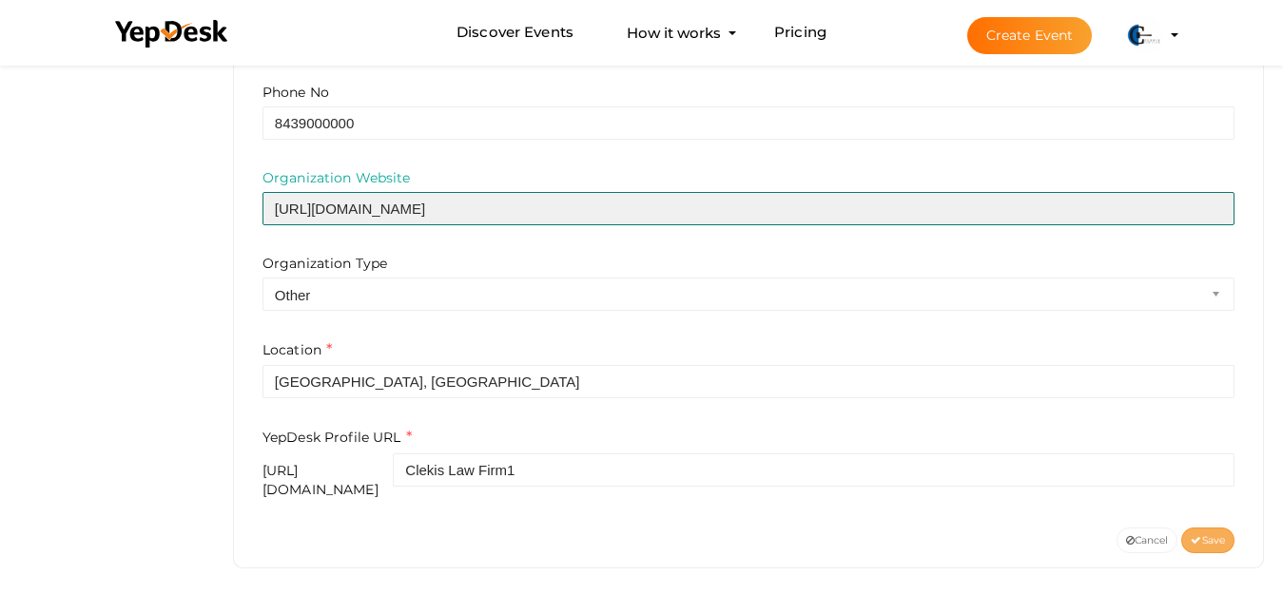
type input "https://www.clekis.com/"
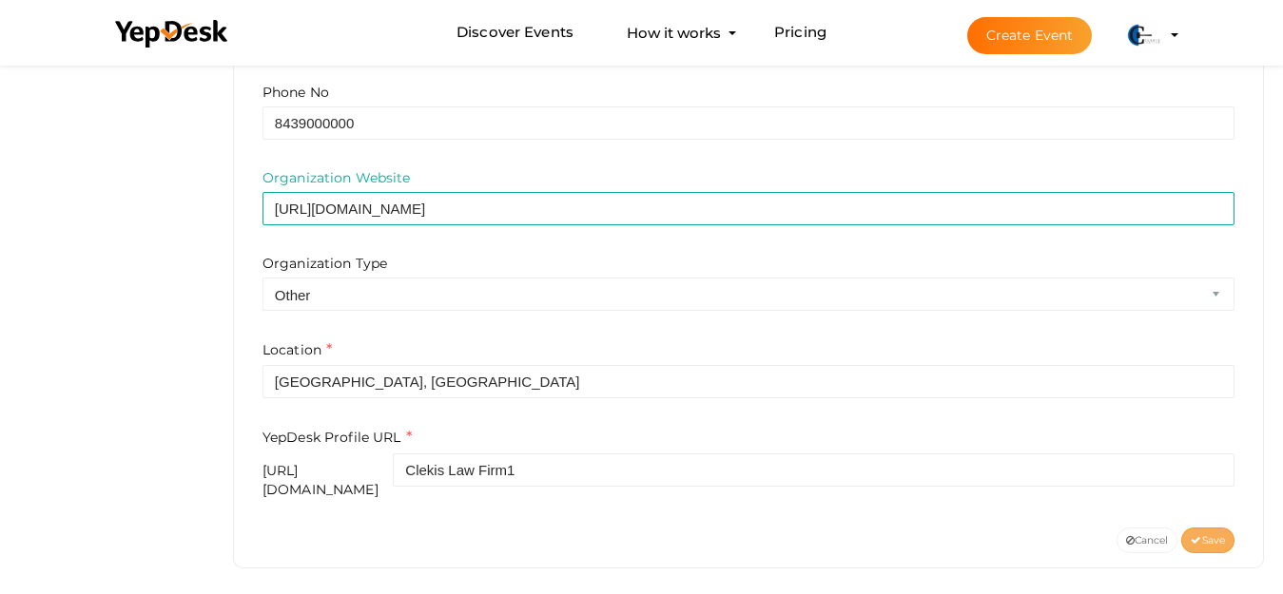
click at [1209, 534] on span "Save" at bounding box center [1208, 540] width 34 height 12
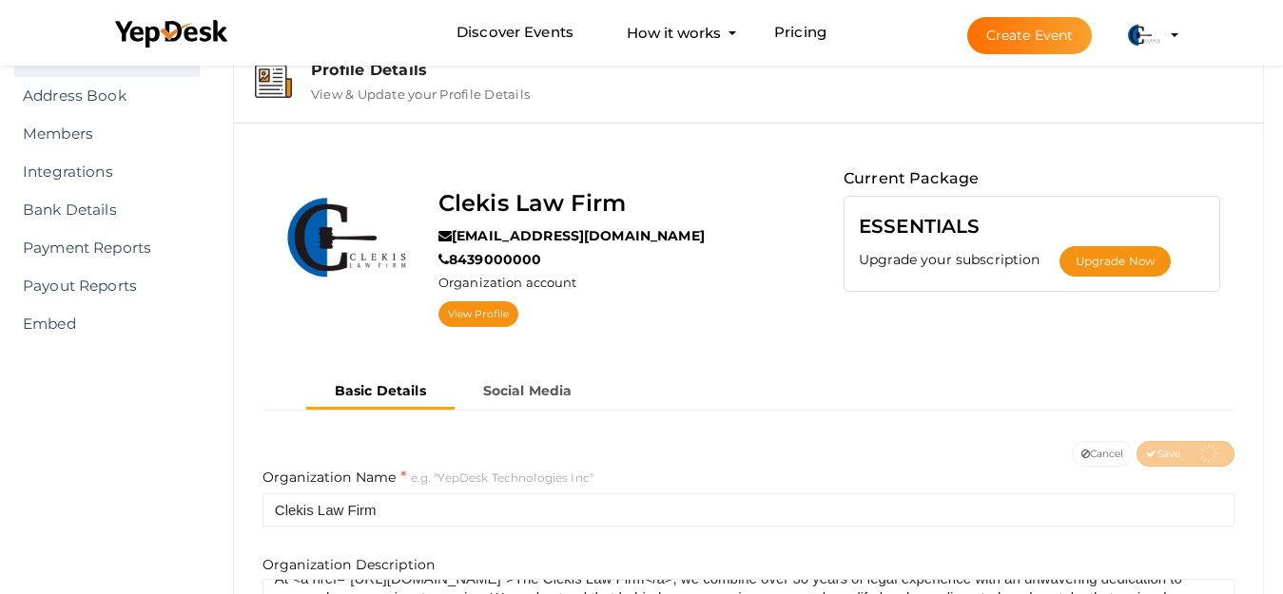
scroll to position [0, 0]
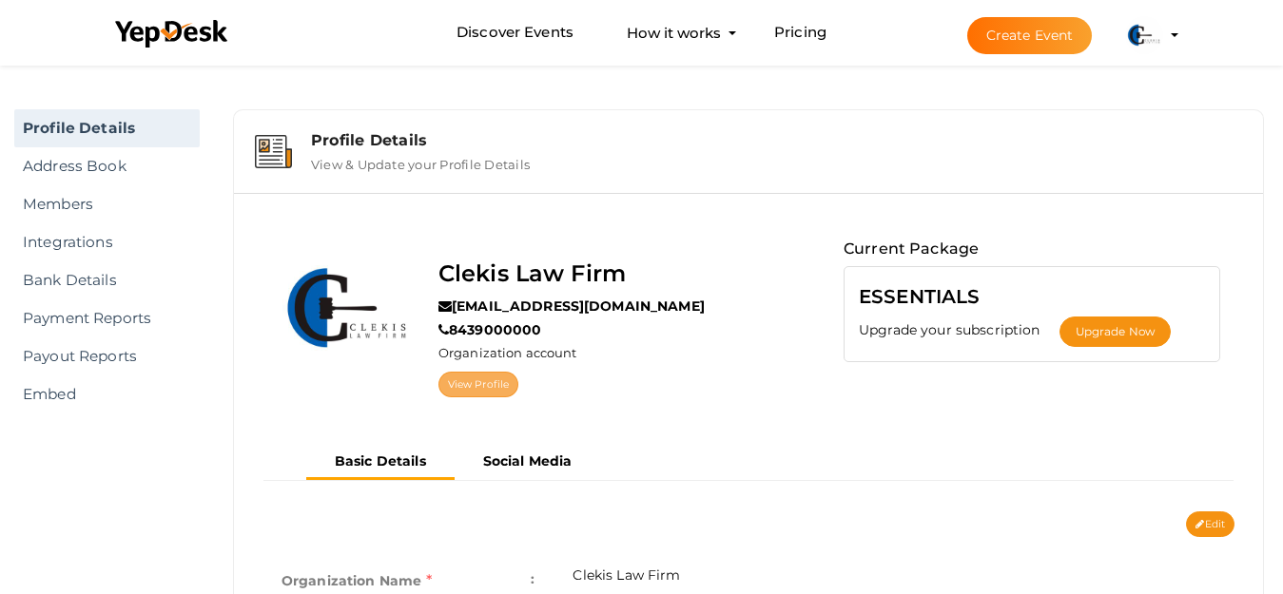
click at [485, 382] on link "View Profile" at bounding box center [478, 385] width 80 height 26
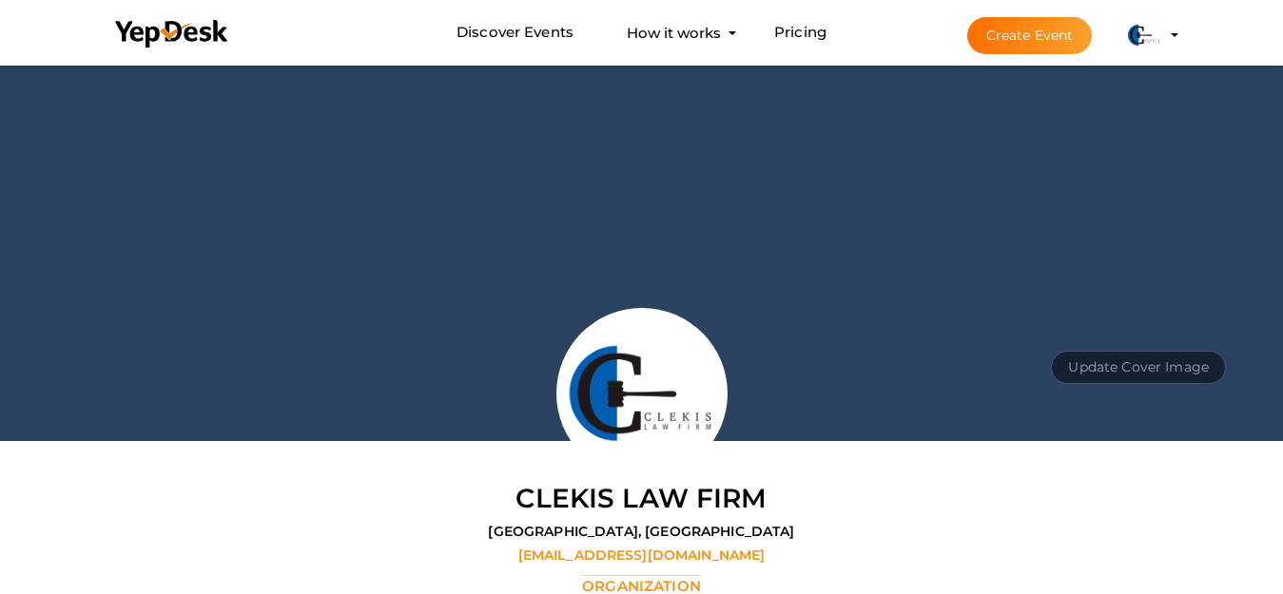
scroll to position [61, 0]
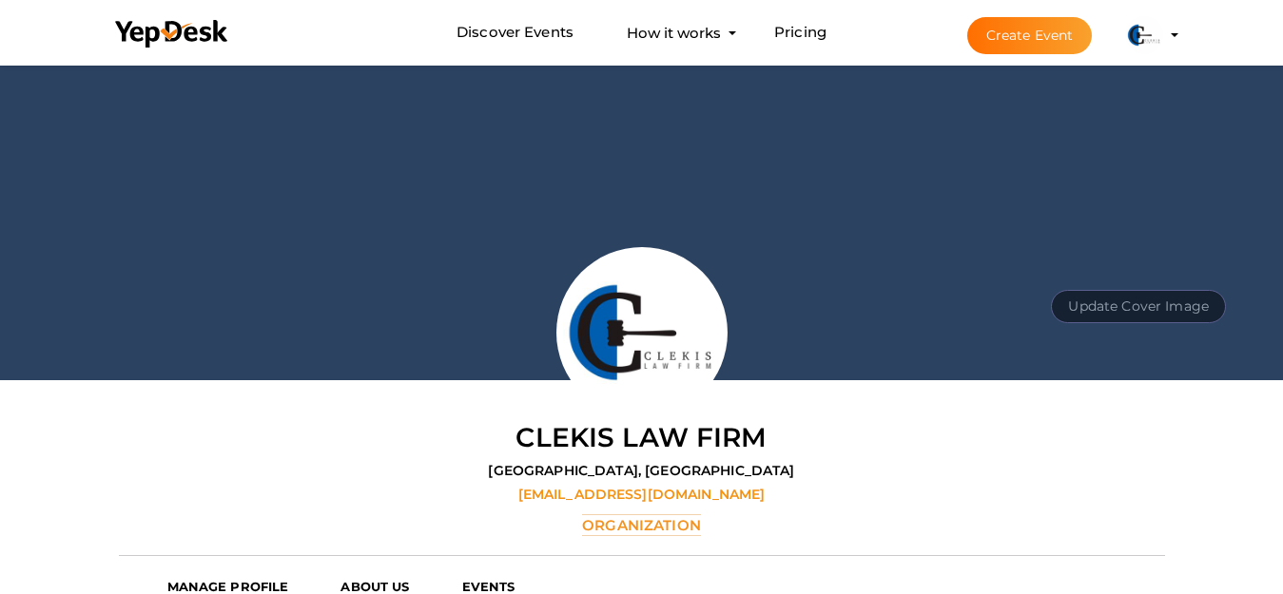
click at [1142, 311] on button "Update Cover Image" at bounding box center [1138, 306] width 175 height 33
click at [1124, 268] on input "file" at bounding box center [1136, 263] width 150 height 33
type input "C:\fakepath\banners.jpg"
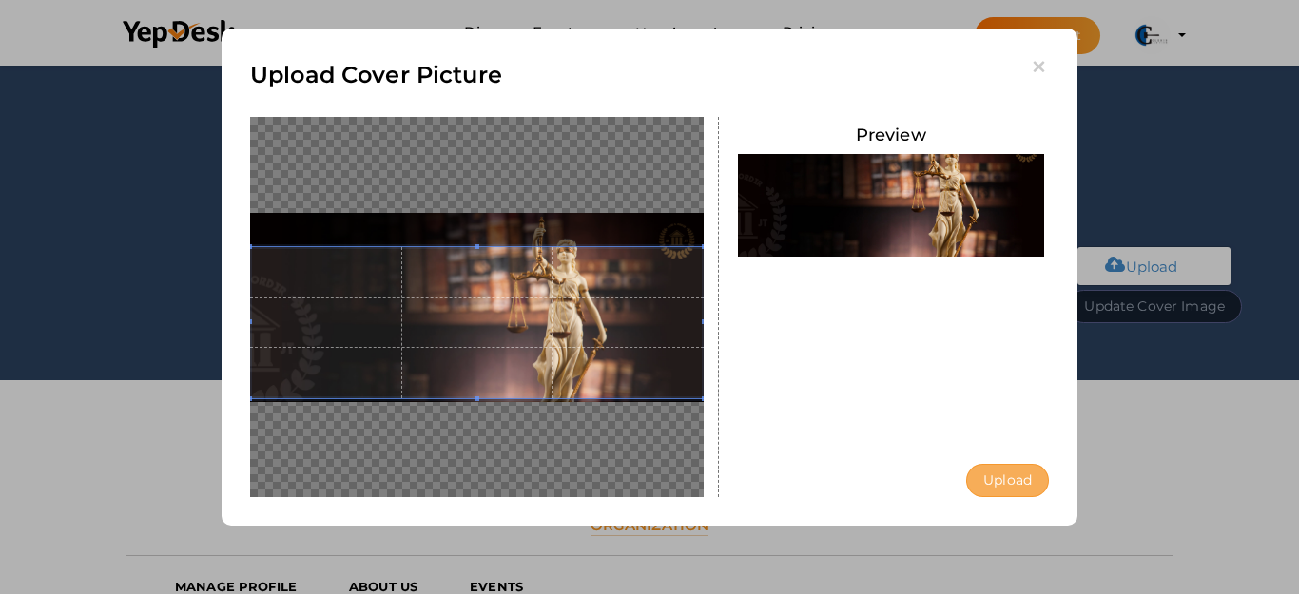
click at [1005, 474] on button "Upload" at bounding box center [1007, 480] width 83 height 33
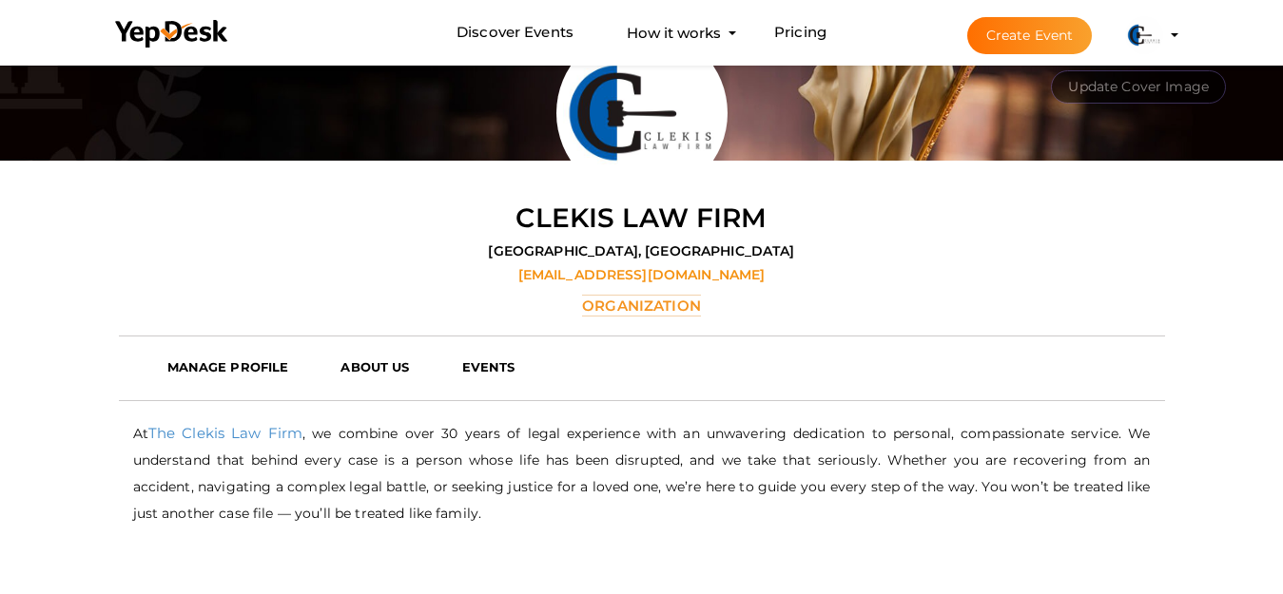
scroll to position [346, 0]
